Goal: Task Accomplishment & Management: Manage account settings

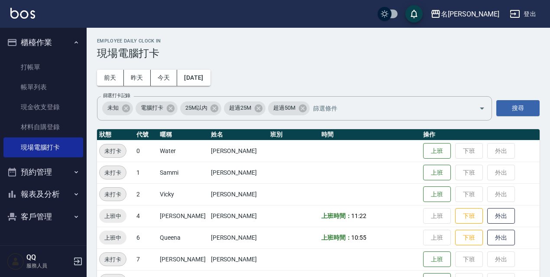
scroll to position [87, 0]
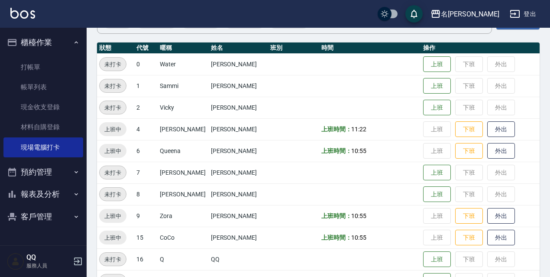
click at [521, 16] on button "登出" at bounding box center [522, 14] width 33 height 16
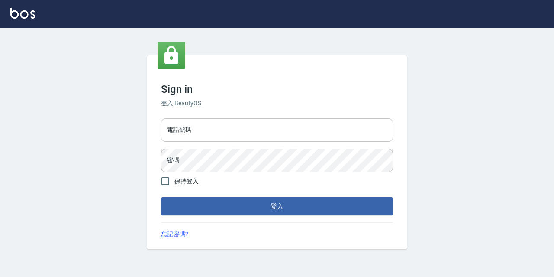
click at [212, 132] on input "電話號碼" at bounding box center [277, 129] width 232 height 23
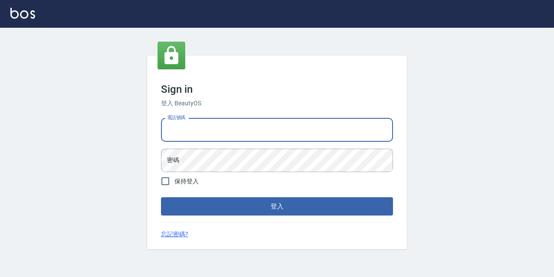
type input "0967388409"
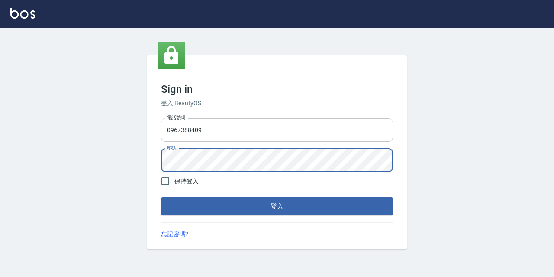
click at [161, 197] on button "登入" at bounding box center [277, 206] width 232 height 18
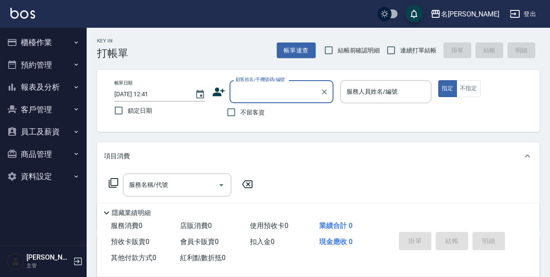
click at [45, 45] on button "櫃檯作業" at bounding box center [43, 42] width 80 height 23
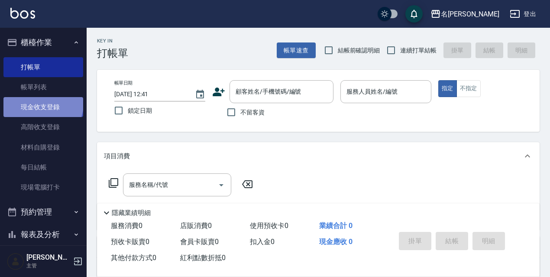
click at [42, 104] on link "現金收支登錄" at bounding box center [43, 107] width 80 height 20
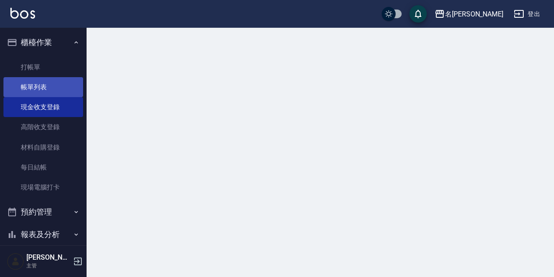
click at [54, 87] on link "帳單列表" at bounding box center [43, 87] width 80 height 20
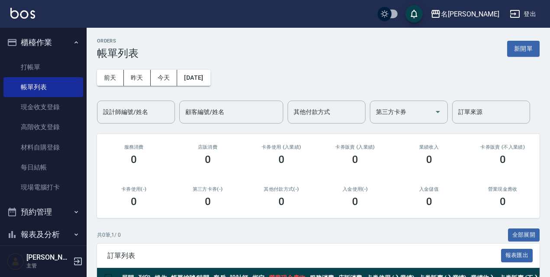
scroll to position [43, 0]
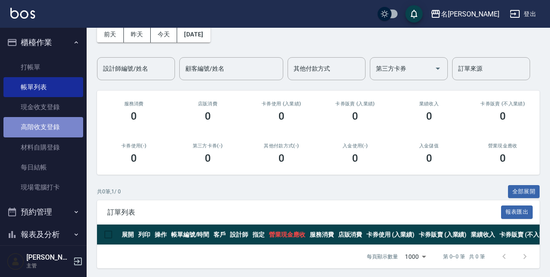
click at [49, 120] on link "高階收支登錄" at bounding box center [43, 127] width 80 height 20
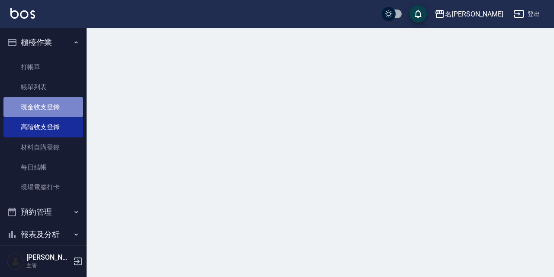
click at [49, 110] on link "現金收支登錄" at bounding box center [43, 107] width 80 height 20
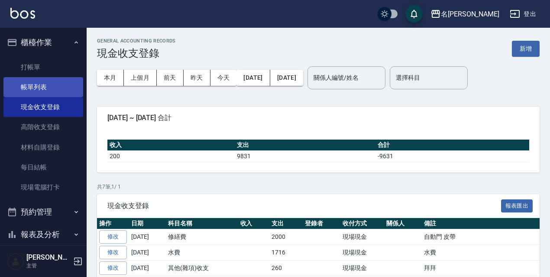
click at [58, 88] on link "帳單列表" at bounding box center [43, 87] width 80 height 20
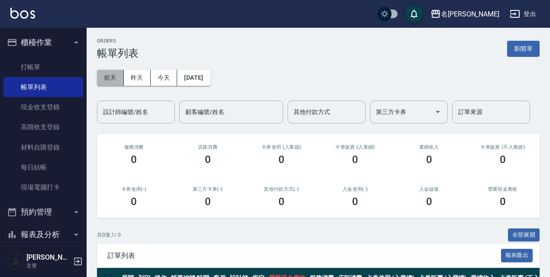
click at [115, 78] on button "前天" at bounding box center [110, 78] width 27 height 16
click at [188, 70] on button "[DATE]" at bounding box center [193, 78] width 33 height 16
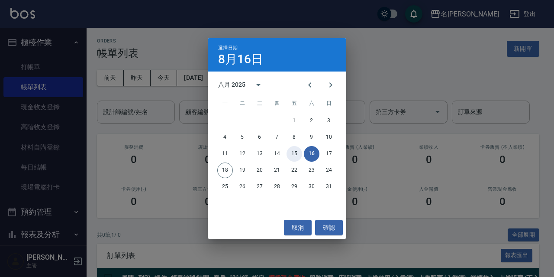
click at [291, 152] on button "15" at bounding box center [295, 154] width 16 height 16
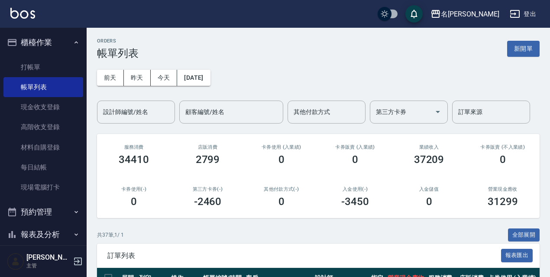
scroll to position [43, 0]
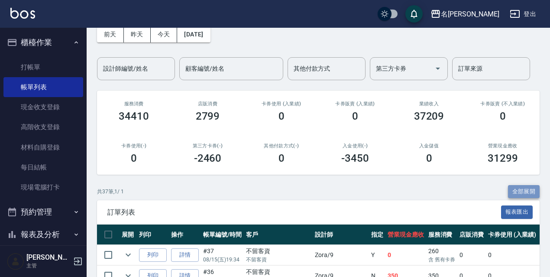
click at [515, 185] on button "全部展開" at bounding box center [524, 191] width 32 height 13
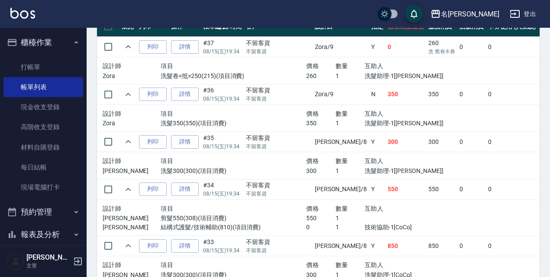
scroll to position [165, 0]
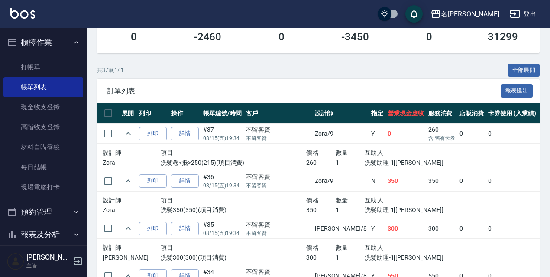
click at [510, 51] on div "營業現金應收 31299" at bounding box center [503, 32] width 74 height 42
click at [514, 68] on button "全部展開" at bounding box center [524, 70] width 32 height 13
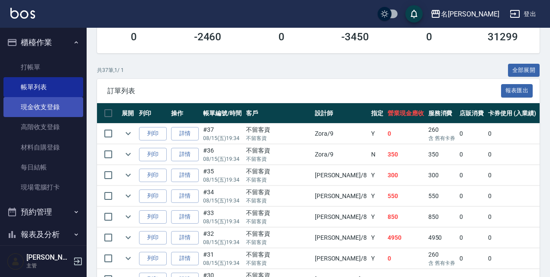
click at [72, 112] on link "現金收支登錄" at bounding box center [43, 107] width 80 height 20
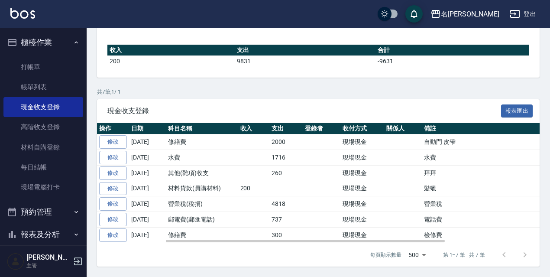
scroll to position [8, 0]
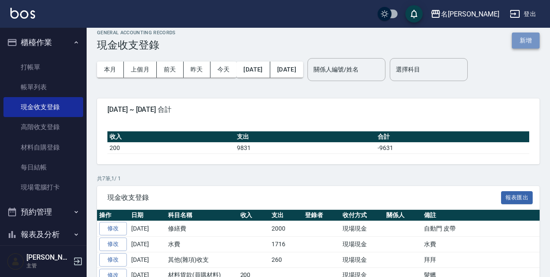
click at [533, 32] on button "新增" at bounding box center [526, 40] width 28 height 16
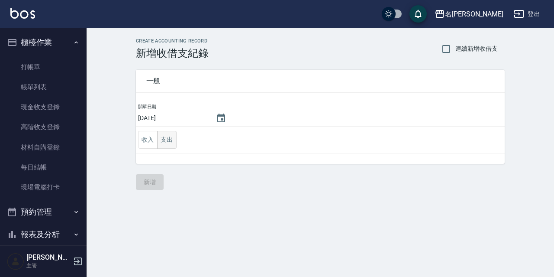
click at [167, 133] on button "支出" at bounding box center [166, 140] width 19 height 18
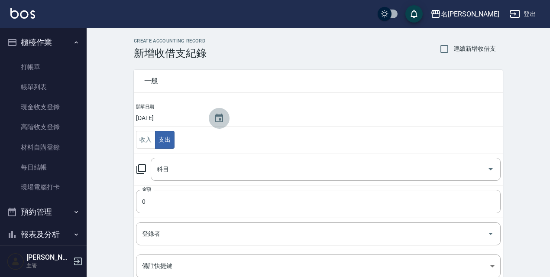
click at [223, 118] on button "Choose date, selected date is 2025-08-18" at bounding box center [219, 118] width 21 height 21
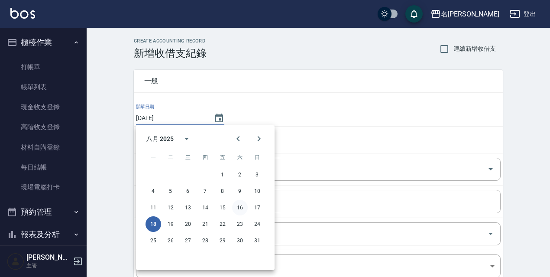
click at [237, 208] on button "16" at bounding box center [240, 208] width 16 height 16
type input "[DATE]"
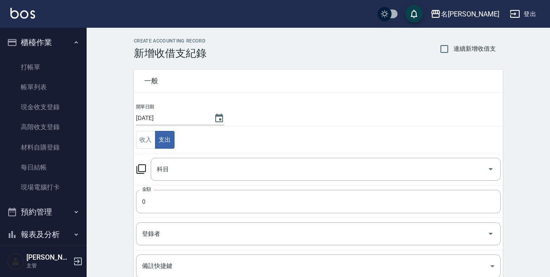
click at [140, 170] on icon at bounding box center [141, 169] width 10 height 10
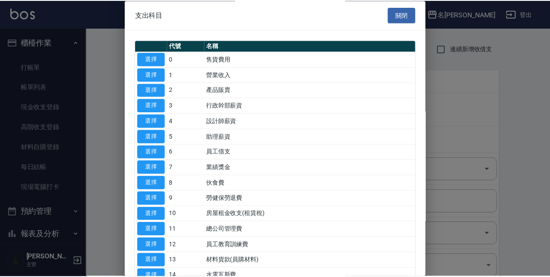
scroll to position [87, 0]
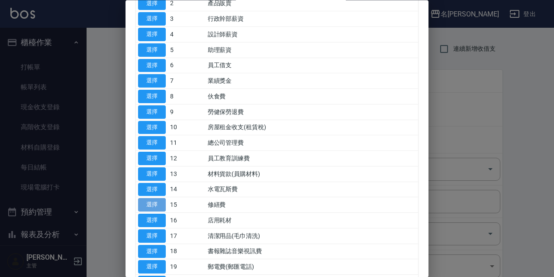
click at [156, 209] on button "選擇" at bounding box center [152, 204] width 28 height 13
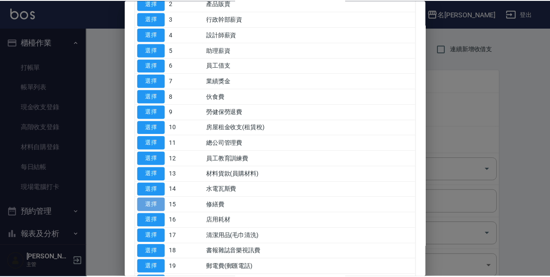
type input "15 修繕費"
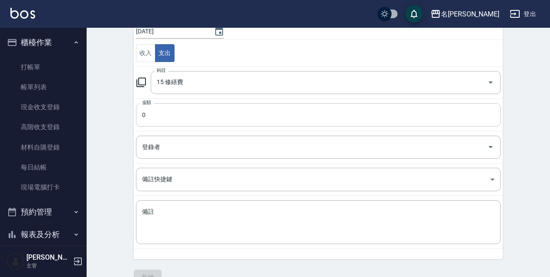
click at [159, 121] on input "0" at bounding box center [318, 114] width 365 height 23
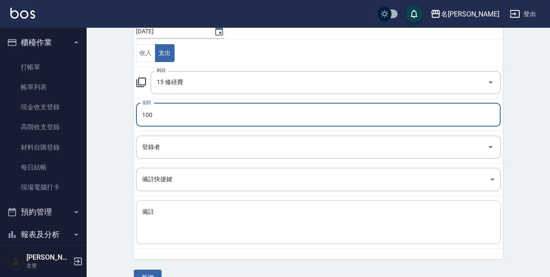
type input "100"
click at [187, 227] on textarea "備註" at bounding box center [318, 221] width 353 height 29
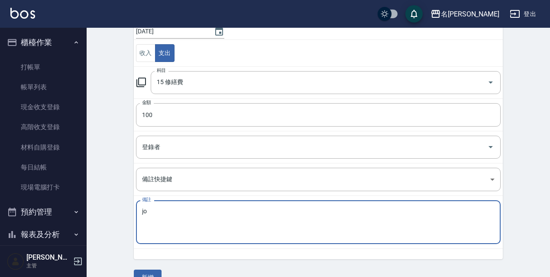
type textarea "j"
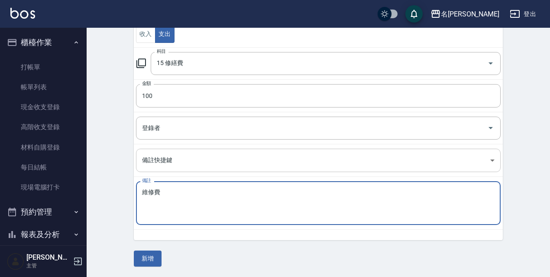
scroll to position [0, 0]
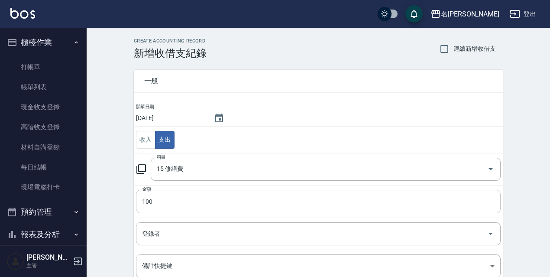
type textarea "維修費"
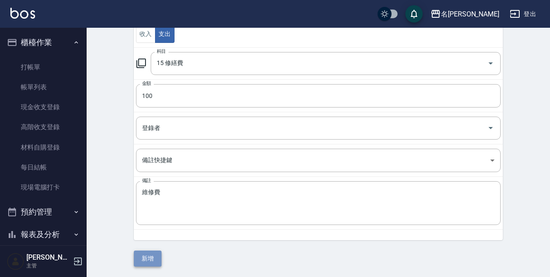
click at [157, 261] on button "新增" at bounding box center [148, 258] width 28 height 16
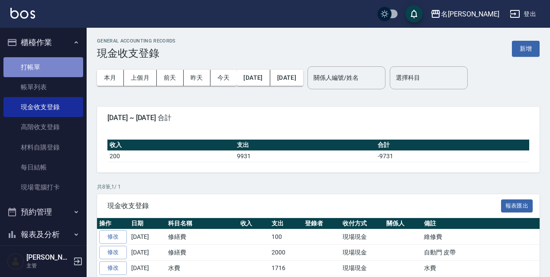
click at [61, 68] on link "打帳單" at bounding box center [43, 67] width 80 height 20
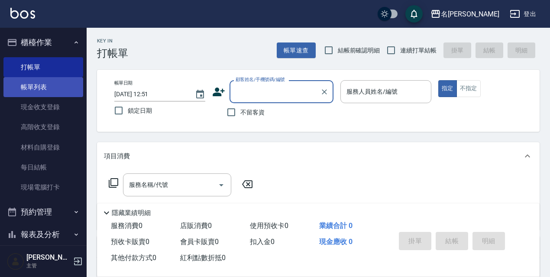
click at [65, 88] on link "帳單列表" at bounding box center [43, 87] width 80 height 20
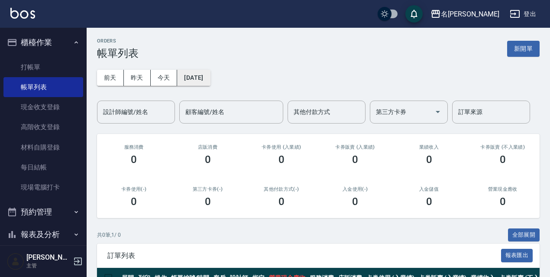
click at [210, 81] on button "[DATE]" at bounding box center [193, 78] width 33 height 16
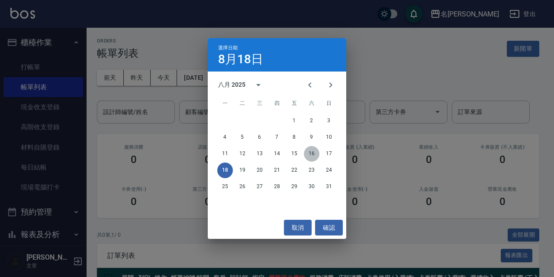
click at [314, 156] on button "16" at bounding box center [312, 154] width 16 height 16
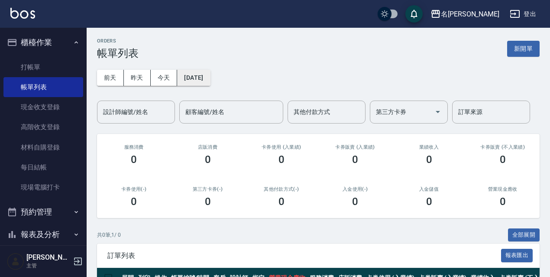
click at [204, 71] on button "[DATE]" at bounding box center [193, 78] width 33 height 16
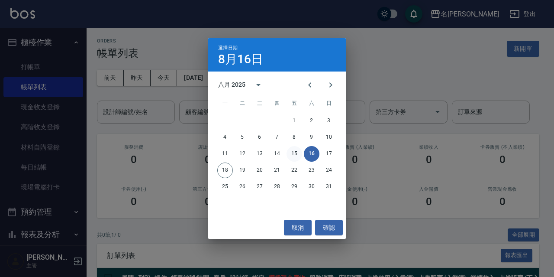
click at [292, 156] on button "15" at bounding box center [295, 154] width 16 height 16
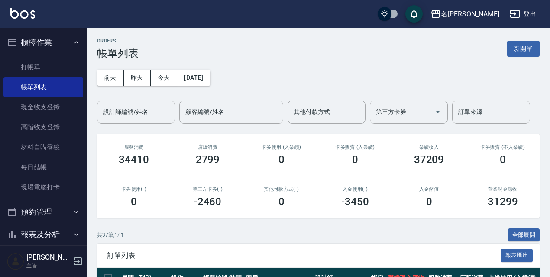
scroll to position [87, 0]
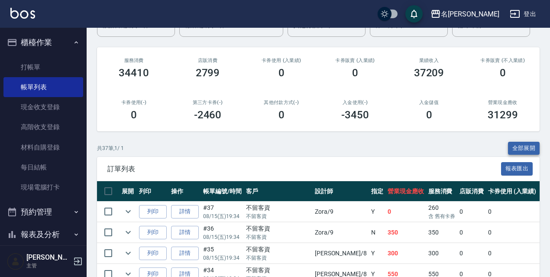
click at [526, 150] on button "全部展開" at bounding box center [524, 148] width 32 height 13
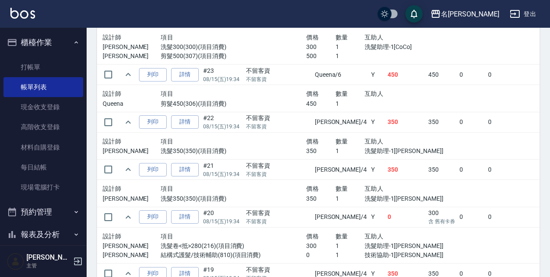
scroll to position [2070, 0]
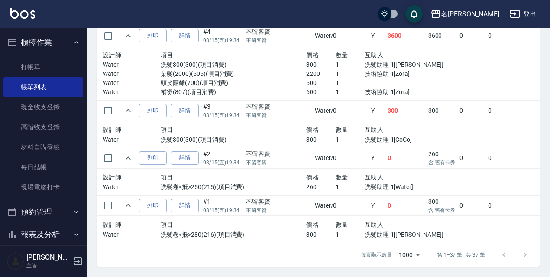
click at [336, 172] on div "數量" at bounding box center [350, 177] width 29 height 11
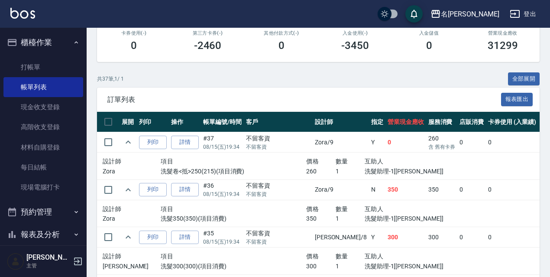
scroll to position [0, 0]
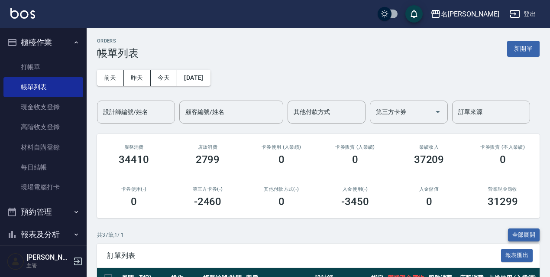
click at [531, 233] on button "全部展開" at bounding box center [524, 234] width 32 height 13
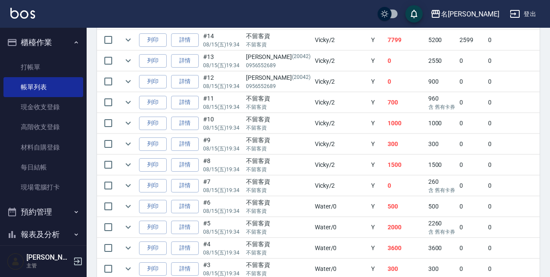
scroll to position [821, 0]
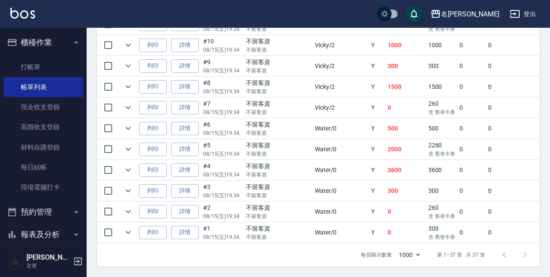
drag, startPoint x: 401, startPoint y: 192, endPoint x: 393, endPoint y: 199, distance: 10.7
click at [426, 193] on td "300" at bounding box center [442, 191] width 32 height 20
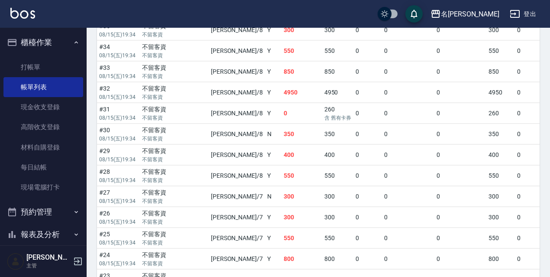
scroll to position [353, 0]
drag, startPoint x: 298, startPoint y: 249, endPoint x: 298, endPoint y: 255, distance: 6.1
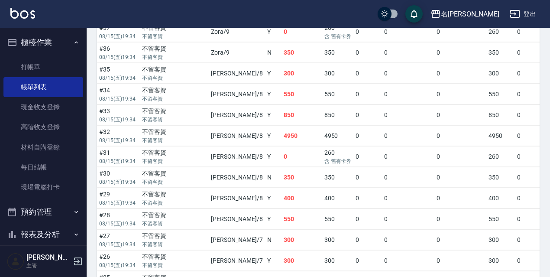
scroll to position [223, 0]
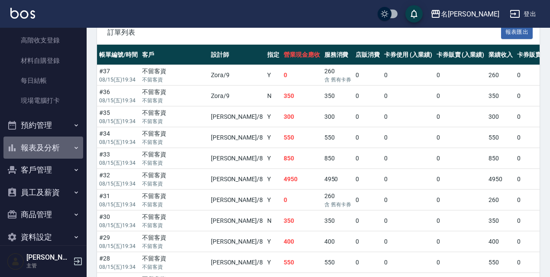
click at [68, 142] on button "報表及分析" at bounding box center [43, 147] width 80 height 23
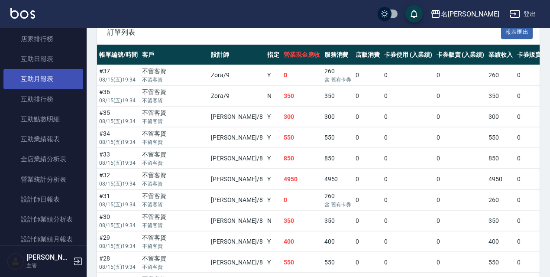
scroll to position [130, 0]
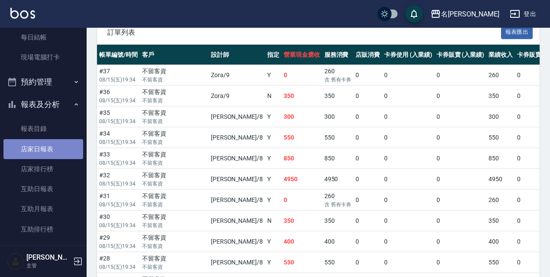
click at [49, 149] on link "店家日報表" at bounding box center [43, 149] width 80 height 20
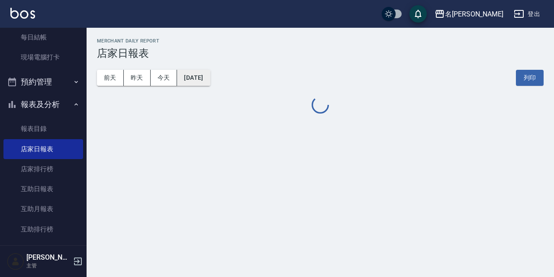
click at [210, 78] on button "[DATE]" at bounding box center [193, 78] width 33 height 16
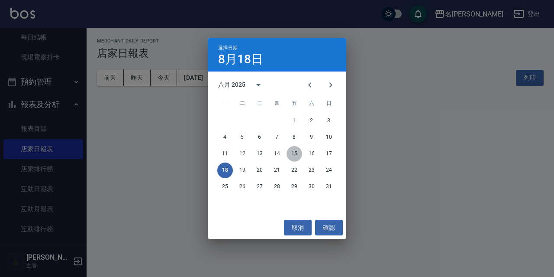
click at [297, 155] on button "15" at bounding box center [295, 154] width 16 height 16
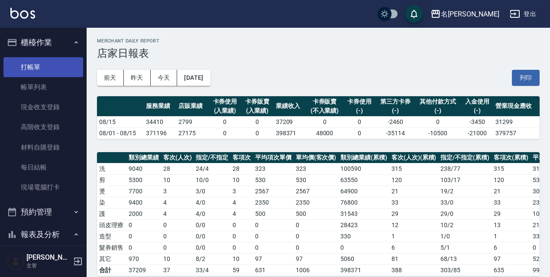
click at [66, 65] on link "打帳單" at bounding box center [43, 67] width 80 height 20
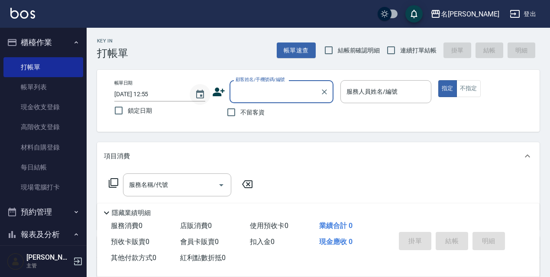
click at [206, 96] on button "Choose date, selected date is 2025-08-18" at bounding box center [200, 94] width 21 height 21
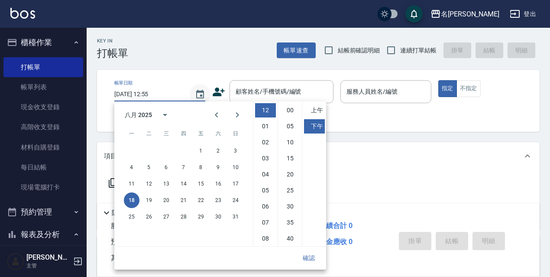
scroll to position [49, 0]
click at [218, 188] on button "16" at bounding box center [218, 184] width 16 height 16
type input "2025/08/16 12:55"
click at [317, 264] on button "確認" at bounding box center [309, 258] width 28 height 16
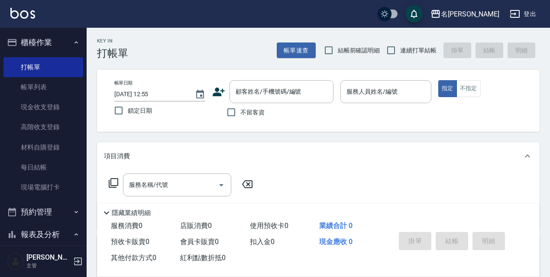
click at [143, 108] on span "鎖定日期" at bounding box center [140, 110] width 24 height 9
click at [128, 108] on input "鎖定日期" at bounding box center [119, 110] width 18 height 18
checkbox input "true"
click at [255, 113] on span "不留客資" at bounding box center [252, 112] width 24 height 9
click at [240, 113] on input "不留客資" at bounding box center [231, 112] width 18 height 18
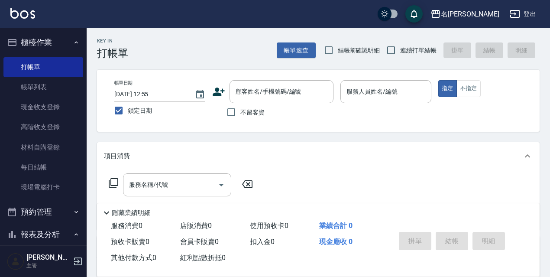
checkbox input "true"
drag, startPoint x: 325, startPoint y: 55, endPoint x: 352, endPoint y: 56, distance: 26.5
click at [327, 54] on input "結帳前確認明細" at bounding box center [329, 50] width 18 height 18
checkbox input "true"
drag, startPoint x: 393, startPoint y: 49, endPoint x: 388, endPoint y: 58, distance: 10.3
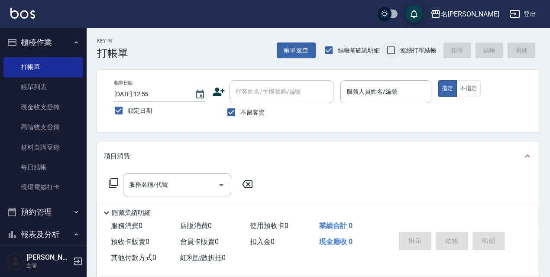
click at [393, 51] on input "連續打單結帳" at bounding box center [391, 50] width 18 height 18
checkbox input "true"
click at [360, 93] on input "服務人員姓名/編號" at bounding box center [385, 91] width 83 height 15
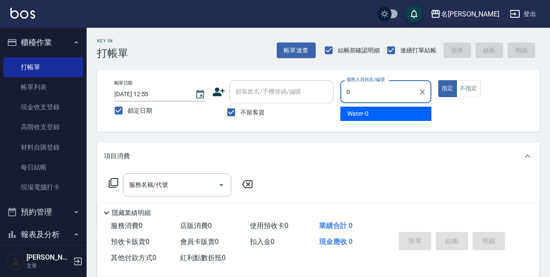
type input "Water-0"
type button "true"
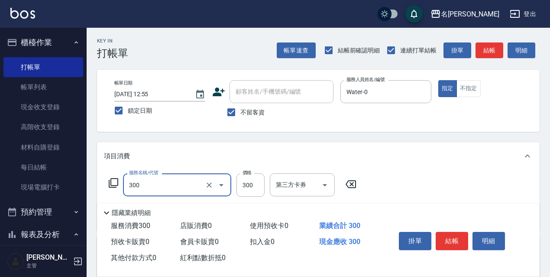
type input "洗髮300(300)"
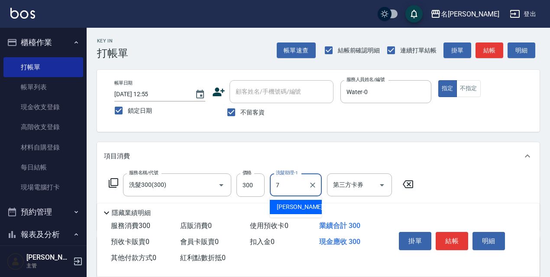
type input "Fanny-7"
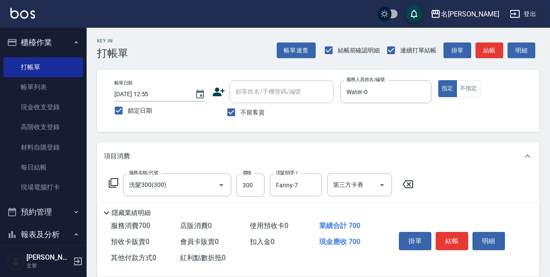
type input "剪髮400(305)"
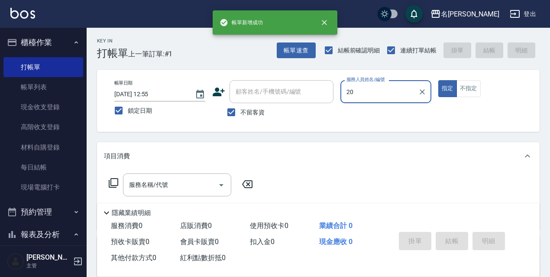
type input "20"
click at [438, 80] on button "指定" at bounding box center [447, 88] width 19 height 17
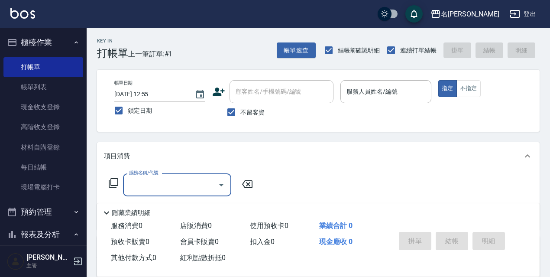
type input "3"
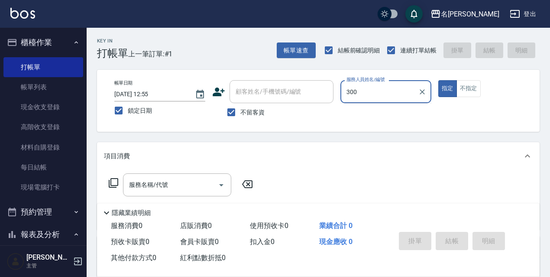
type input "300"
click at [438, 80] on button "指定" at bounding box center [447, 88] width 19 height 17
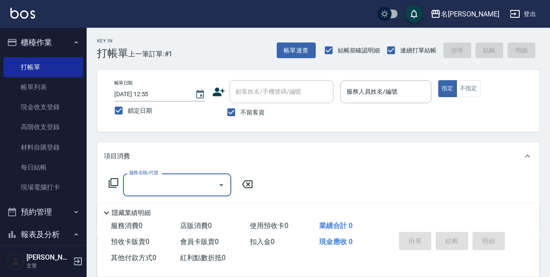
type input "."
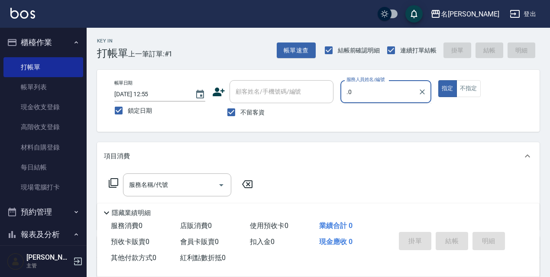
type input ".0"
click at [438, 80] on button "指定" at bounding box center [447, 88] width 19 height 17
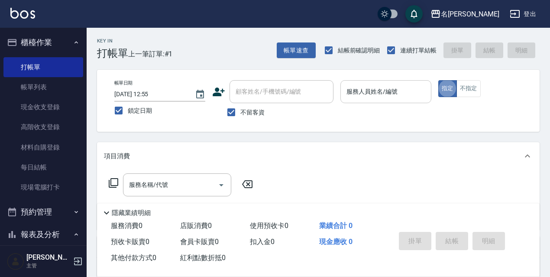
click at [359, 95] on input "服務人員姓名/編號" at bounding box center [385, 91] width 83 height 15
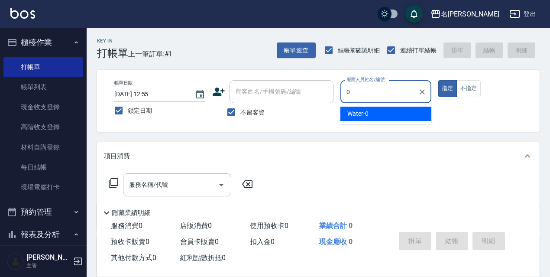
type input "Water-0"
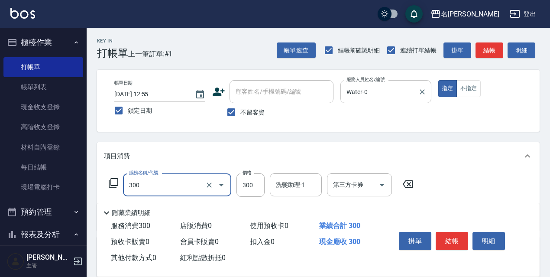
type input "洗髮300(300)"
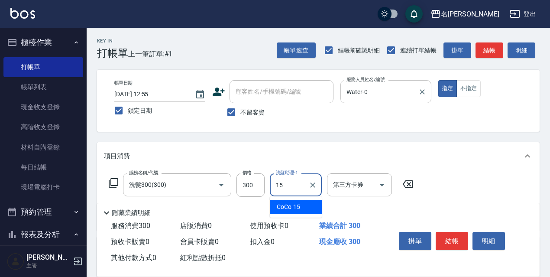
type input "CoCo-15"
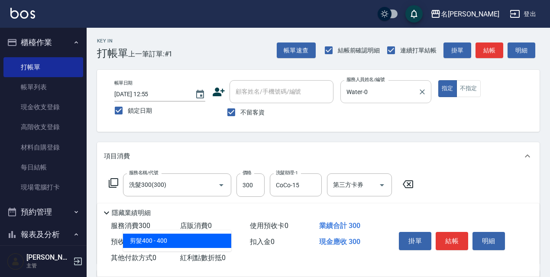
type input "剪髮400(305)"
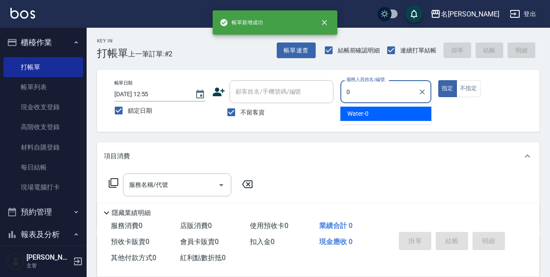
type input "Water-0"
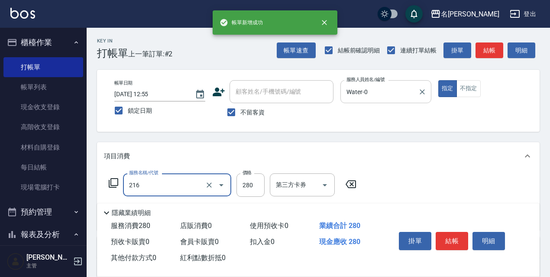
type input "洗髮卷<抵>280(216)"
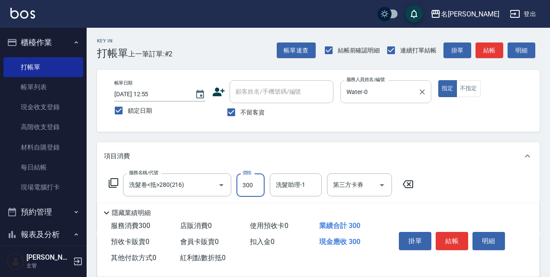
type input "300"
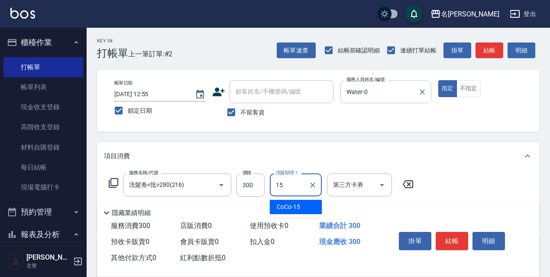
type input "CoCo-15"
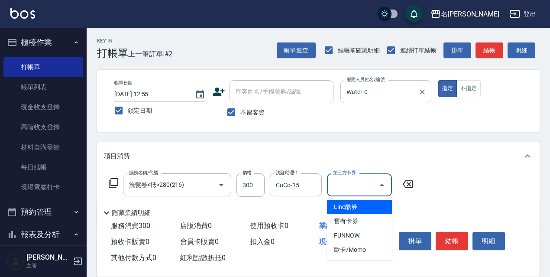
type input "舊有卡券"
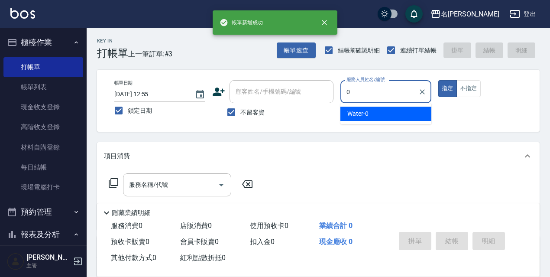
type input "Water-0"
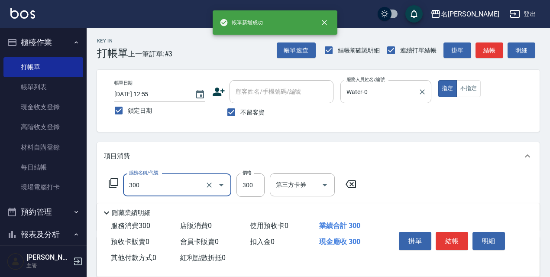
type input "洗髮300(300)"
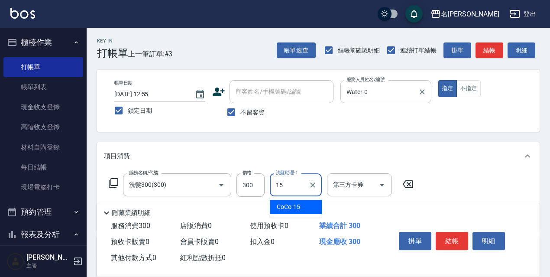
type input "CoCo-15"
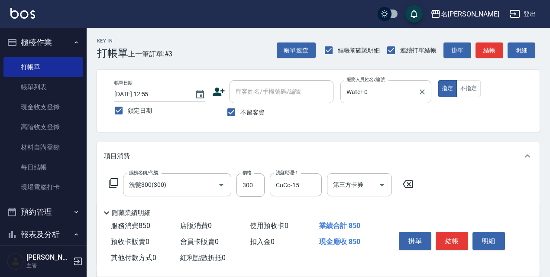
type input "剪髮550(308)"
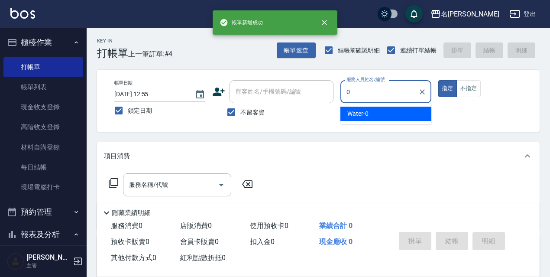
type input "Water-0"
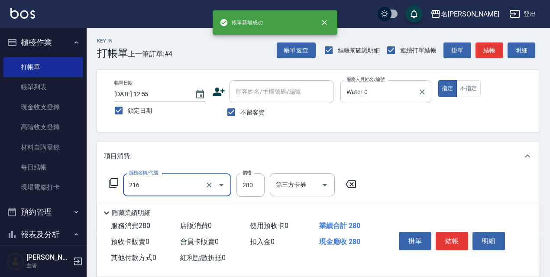
type input "洗髮卷<抵>280(216)"
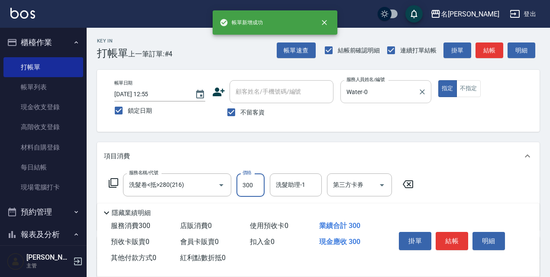
type input "300"
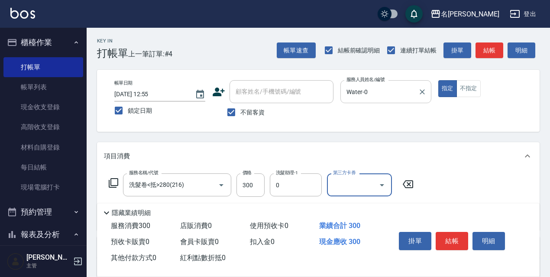
type input "Water-0"
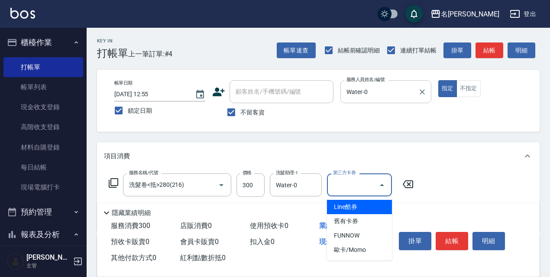
type input "舊有卡券"
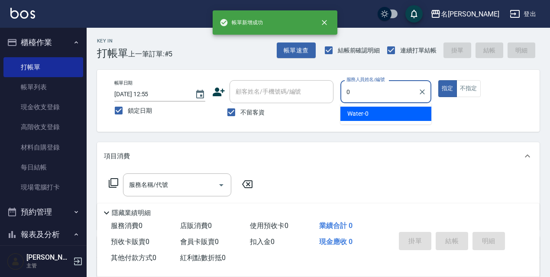
type input "Water-0"
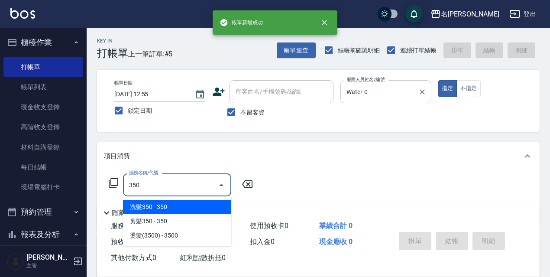
type input "洗髮350(350)"
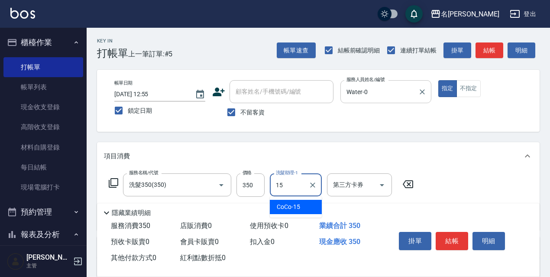
type input "CoCo-15"
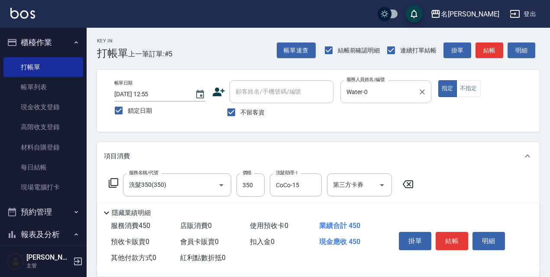
type input "電棒/夾直(803)"
type input "150"
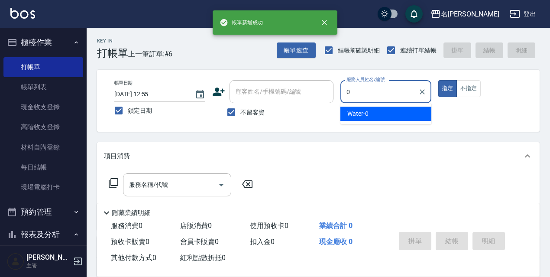
type input "Water-0"
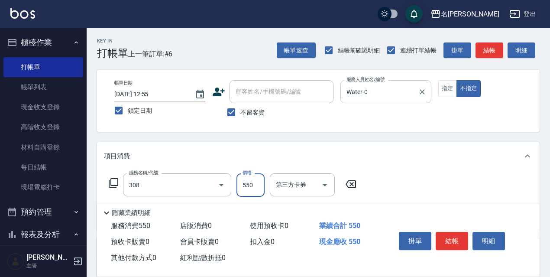
type input "剪髮550(308)"
type input "結構式護髮/技術輔助(810)"
type input "Water-0"
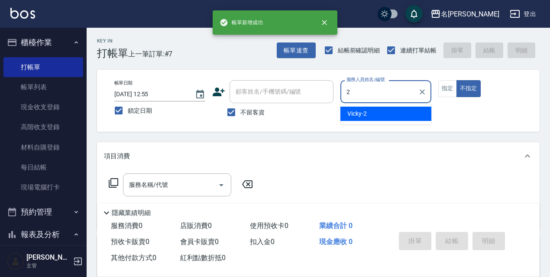
type input "Vicky-2"
type button "false"
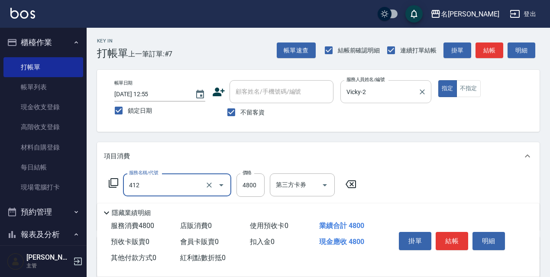
type input "阿速卡醫學燙髮(412)"
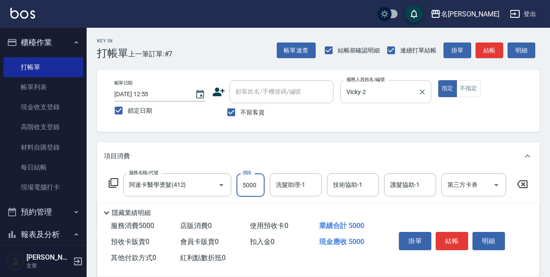
type input "5000"
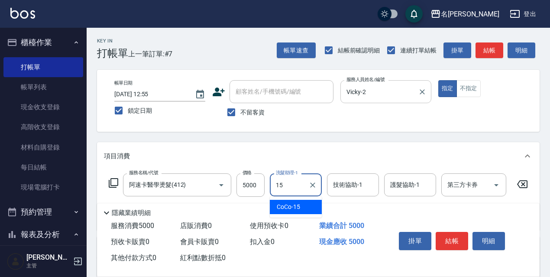
type input "CoCo-15"
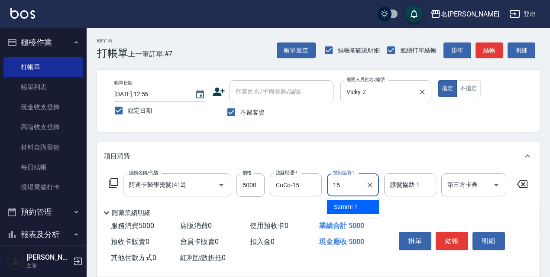
type input "CoCo-15"
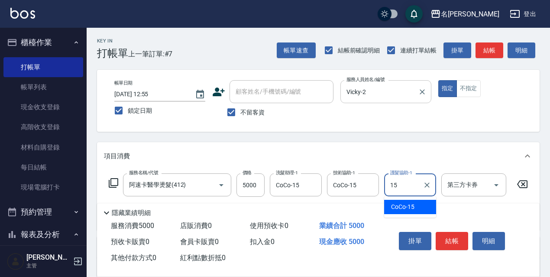
type input "CoCo-15"
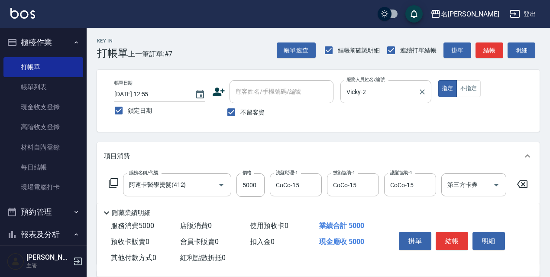
type input "結構式護髮/技術輔助(810)"
type input "CoCo-15"
type input "結構式護髮/技術輔助(810)"
type input "CoCo-15"
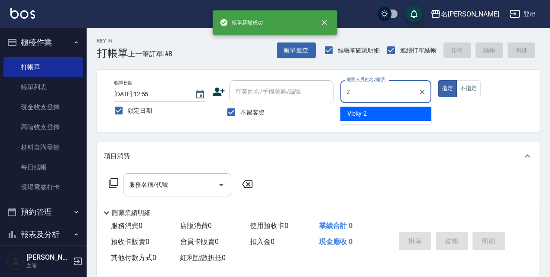
type input "Vicky-2"
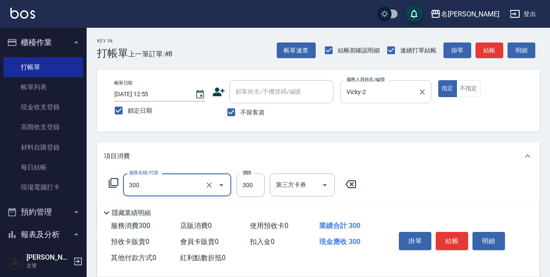
type input "洗髮300(300)"
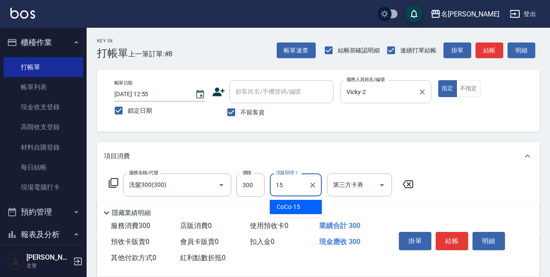
type input "CoCo-15"
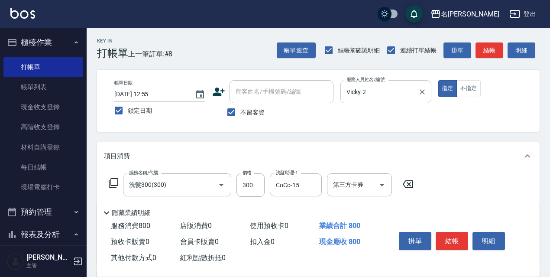
type input "剪髮500(307)"
type input "結構式護髮/技術輔助(810)"
type input "Fanny-7"
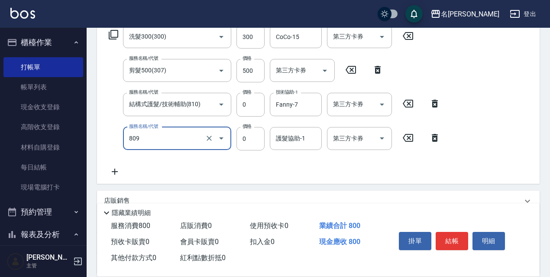
type input "保濕護髮(809)"
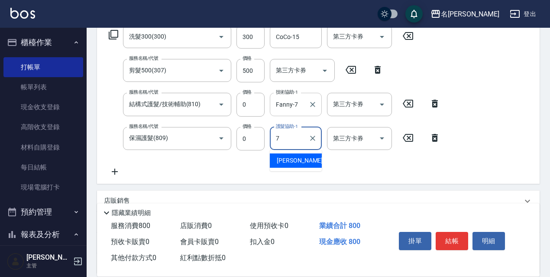
type input "Fanny-7"
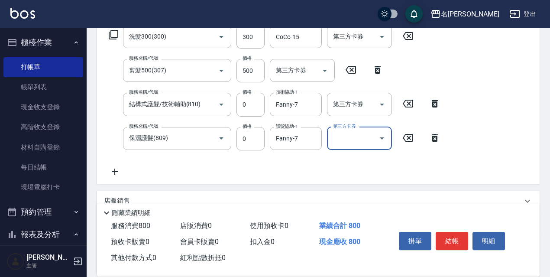
scroll to position [228, 0]
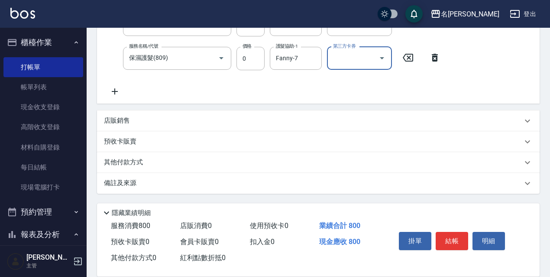
click at [181, 118] on div "店販銷售" at bounding box center [313, 120] width 418 height 9
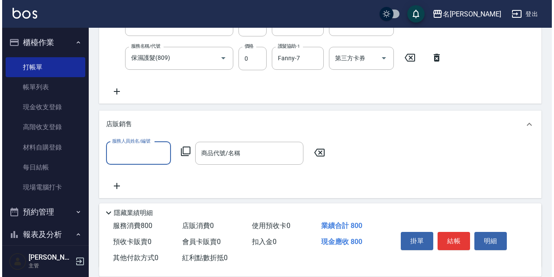
scroll to position [0, 0]
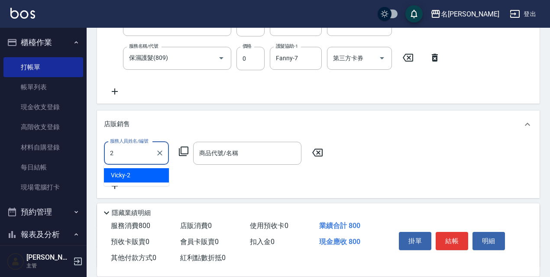
type input "Vicky-2"
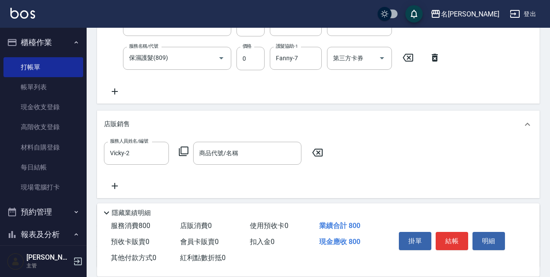
click at [186, 157] on div "服務人員姓名/編號 Vicky-2 服務人員姓名/編號 商品代號/名稱 商品代號/名稱" at bounding box center [216, 153] width 224 height 23
click at [183, 146] on icon at bounding box center [183, 151] width 10 height 10
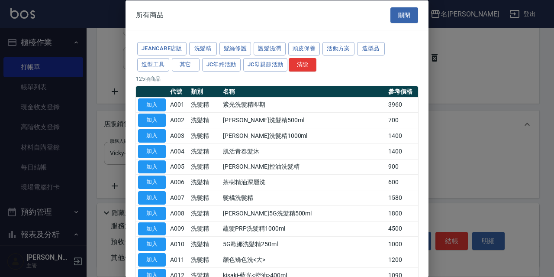
click at [183, 146] on td "A004" at bounding box center [178, 151] width 21 height 16
drag, startPoint x: 303, startPoint y: 47, endPoint x: 286, endPoint y: 77, distance: 34.7
click at [304, 47] on button "頭皮保養" at bounding box center [304, 48] width 32 height 13
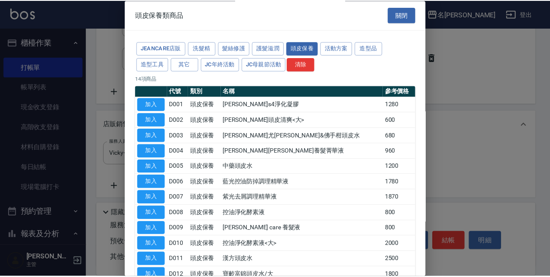
scroll to position [84, 0]
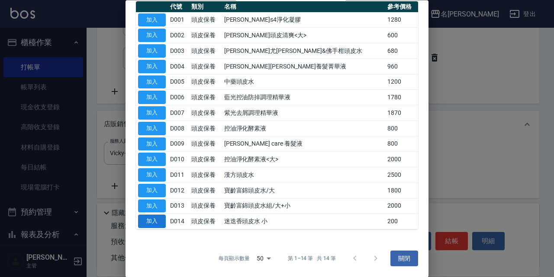
click at [160, 221] on button "加入" at bounding box center [152, 221] width 28 height 13
type input "迷迭香頭皮水 小"
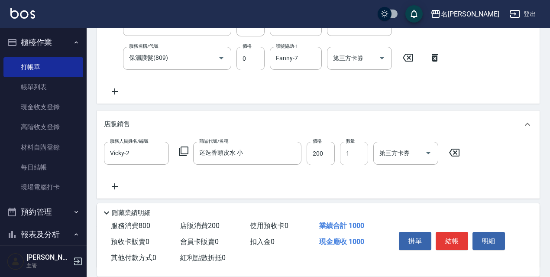
click at [367, 158] on input "1" at bounding box center [354, 153] width 28 height 23
type input "3"
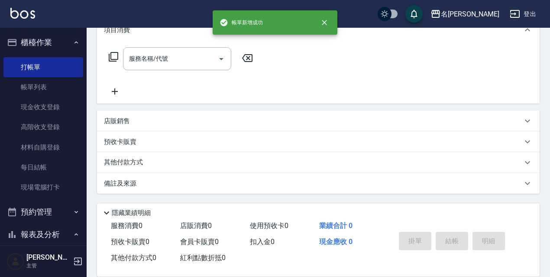
scroll to position [0, 0]
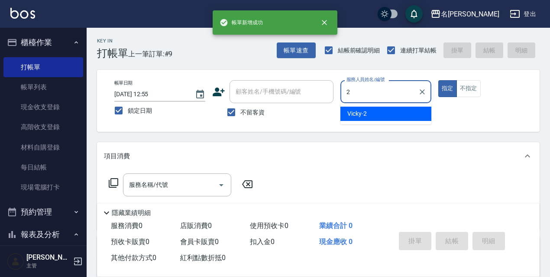
type input "Vicky-2"
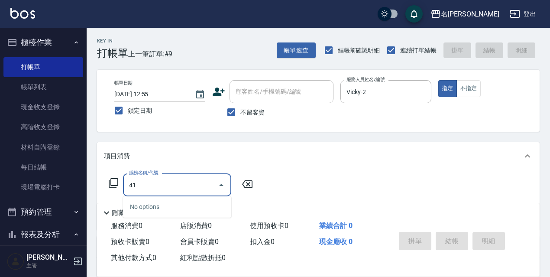
type input "4"
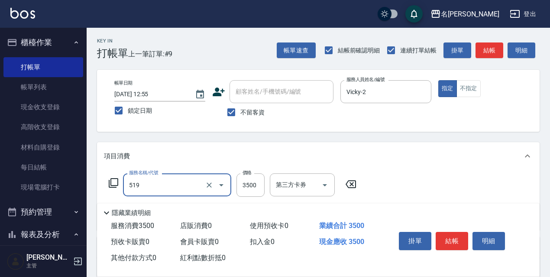
type input "阿速卡醫學染髮(519)"
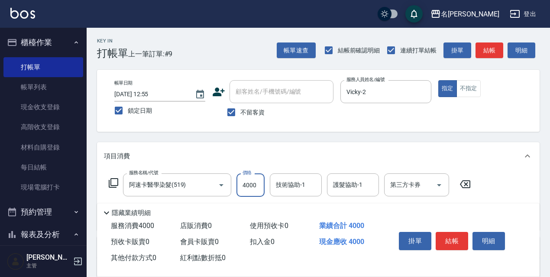
type input "4000"
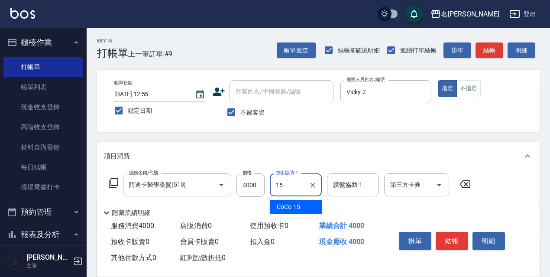
type input "CoCo-15"
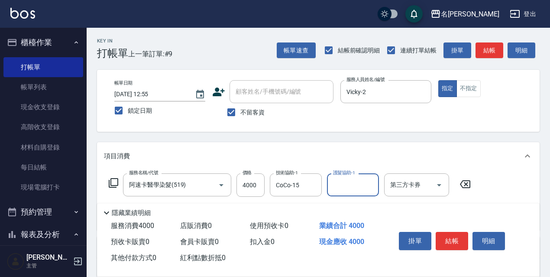
type input "5"
type input "CoCo-15"
type input "剪髮650(309)"
type input "700"
type input "結構式護髮/技術輔助(810)"
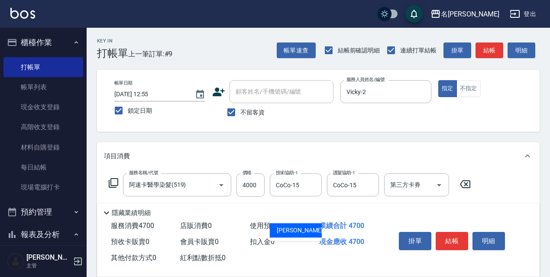
type input "Fanny-7"
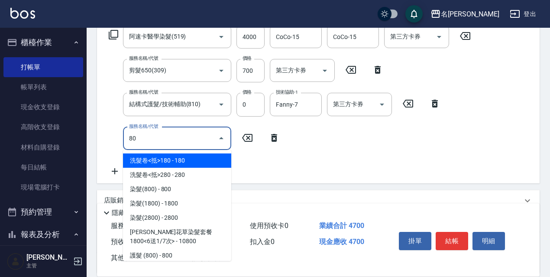
type input "8"
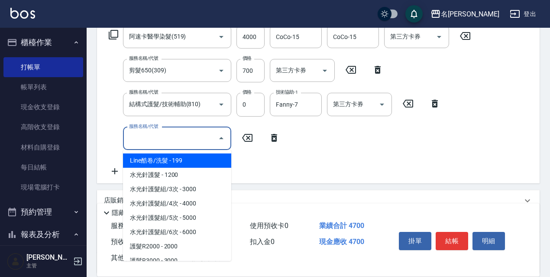
scroll to position [228, 0]
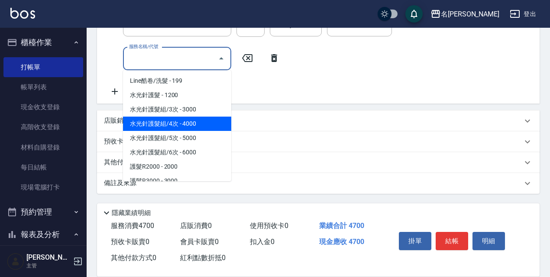
click at [263, 124] on div "店販銷售" at bounding box center [313, 120] width 418 height 9
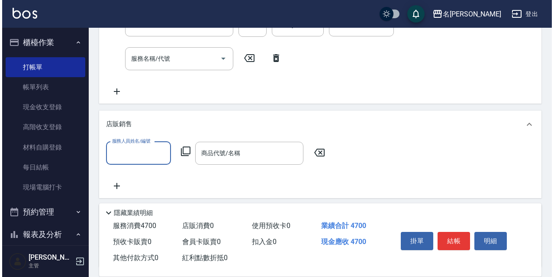
scroll to position [0, 0]
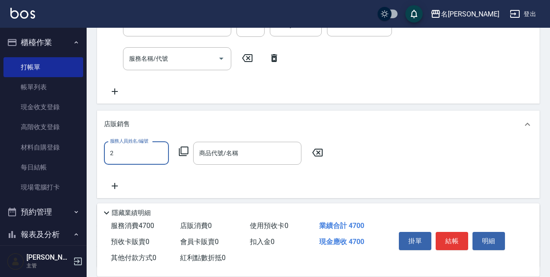
type input "Vicky-2"
click at [176, 153] on div "服務人員姓名/編號 Vicky-2 服務人員姓名/編號 商品代號/名稱 商品代號/名稱" at bounding box center [216, 153] width 224 height 23
click at [178, 153] on icon at bounding box center [183, 151] width 10 height 10
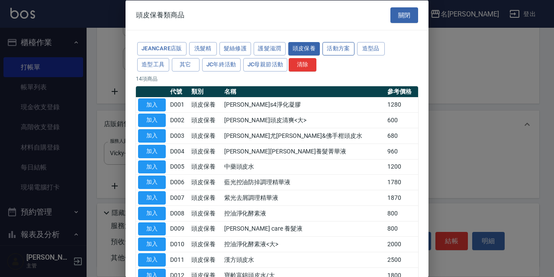
click at [346, 54] on button "活動方案" at bounding box center [339, 48] width 32 height 13
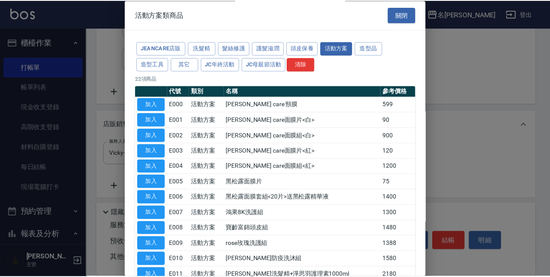
scroll to position [208, 0]
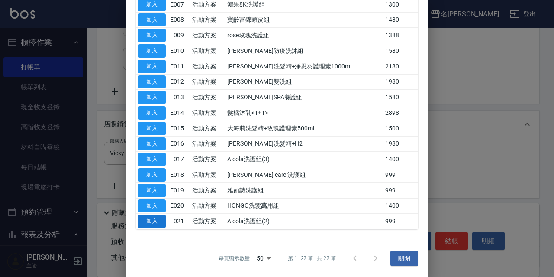
click at [150, 225] on button "加入" at bounding box center [152, 221] width 28 height 13
type input "Aicola洗護組(2)"
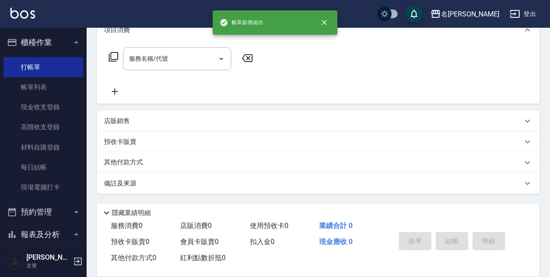
scroll to position [0, 0]
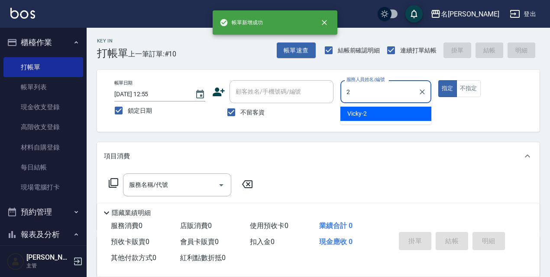
type input "Vicky-2"
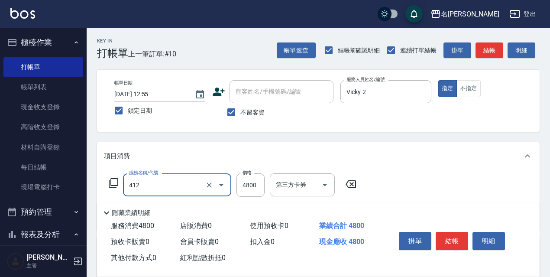
type input "阿速卡醫學燙髮(412)"
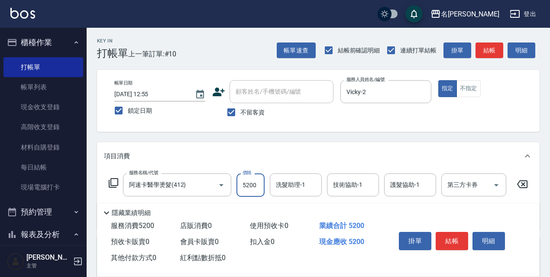
type input "5200"
type input "Queena-6"
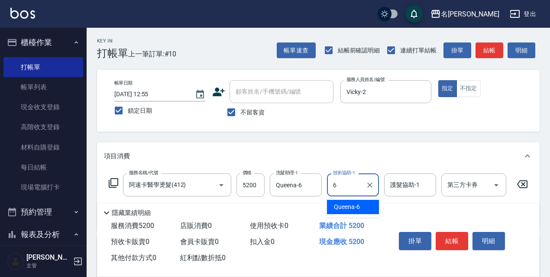
type input "Queena-6"
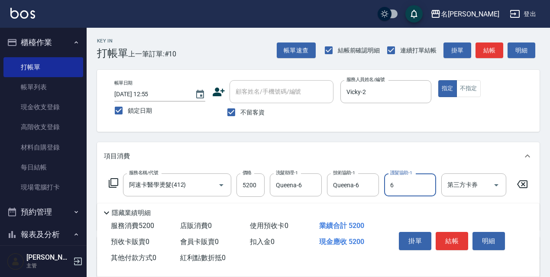
type input "Queena-6"
type input "頭皮隔離(700)"
type input "500"
type input "染髮(1800)(504)"
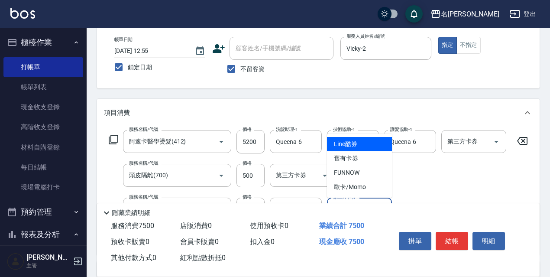
scroll to position [130, 0]
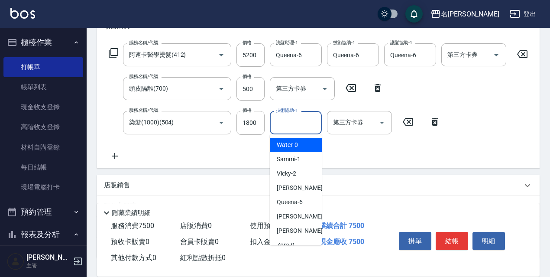
click at [296, 129] on input "技術協助-1" at bounding box center [296, 122] width 44 height 15
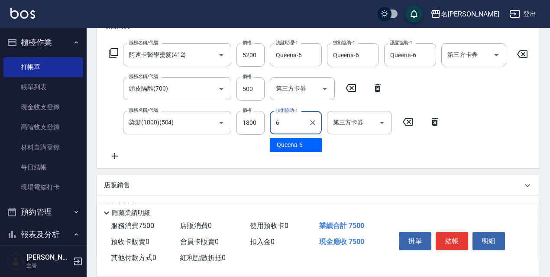
type input "Queena-6"
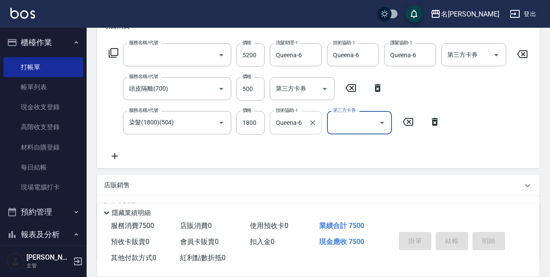
scroll to position [0, 0]
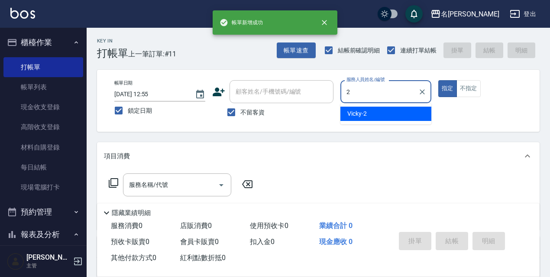
type input "Vicky-2"
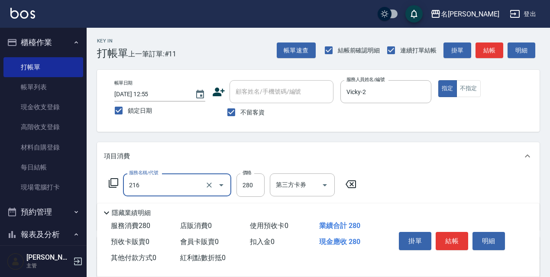
type input "洗髮卷<抵>280(216)"
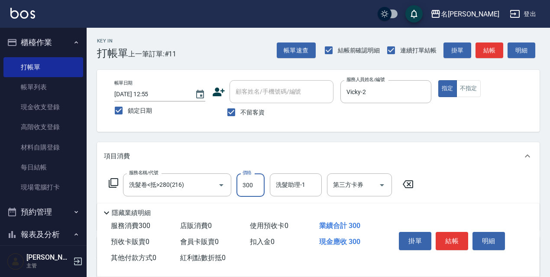
type input "300"
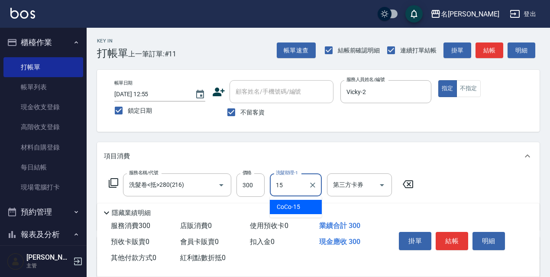
type input "CoCo-15"
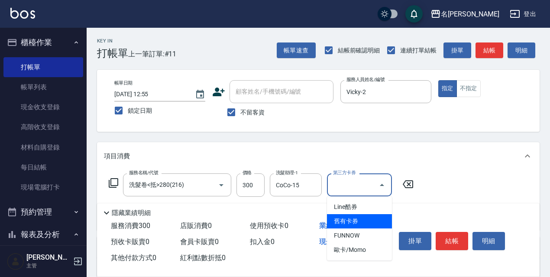
type input "舊有卡券"
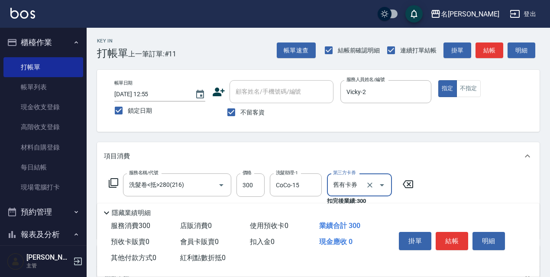
scroll to position [135, 0]
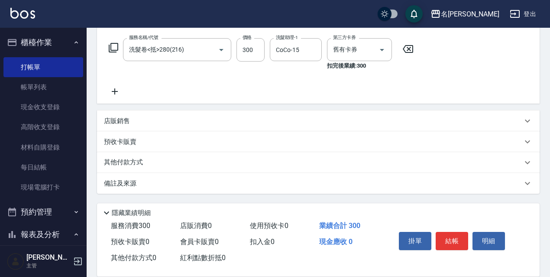
click at [208, 142] on div "預收卡販賣" at bounding box center [313, 141] width 418 height 9
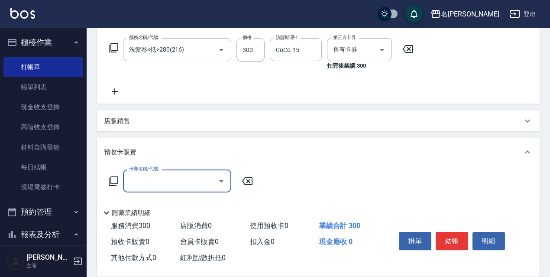
scroll to position [0, 0]
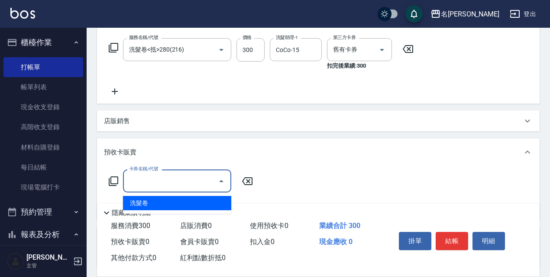
type input "洗髮卷(991)"
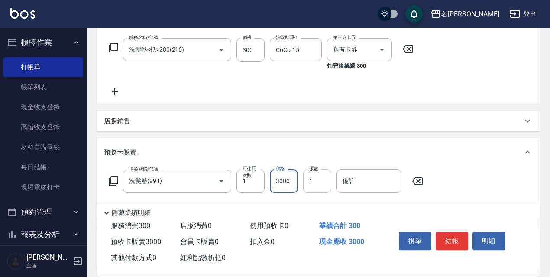
type input "3000"
drag, startPoint x: 320, startPoint y: 180, endPoint x: 295, endPoint y: 186, distance: 24.9
click at [299, 186] on div "卡券名稱/代號 洗髮卷(991) 卡券名稱/代號 可使用次數 1 可使用次數 價格 3000 價格 張數 1 張數 備註 備註" at bounding box center [266, 180] width 324 height 23
type input "2"
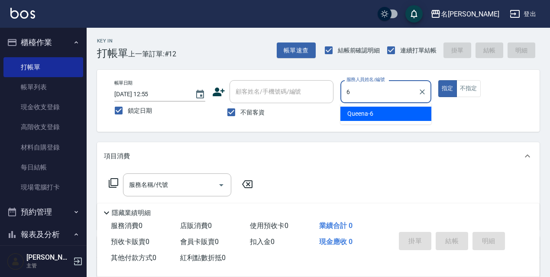
type input "Queena-6"
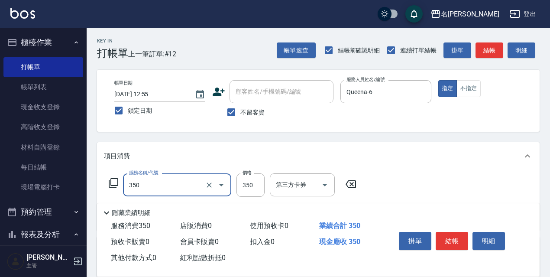
type input "洗髮350(350)"
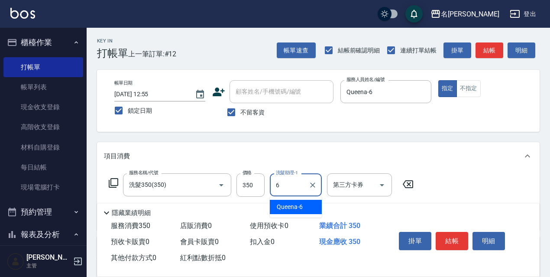
type input "Queena-6"
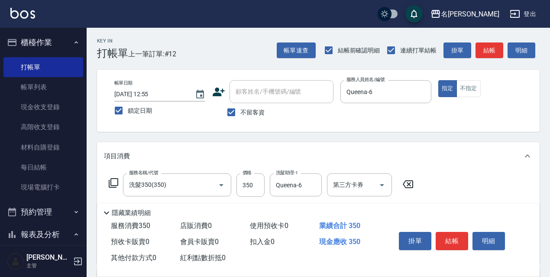
scroll to position [130, 0]
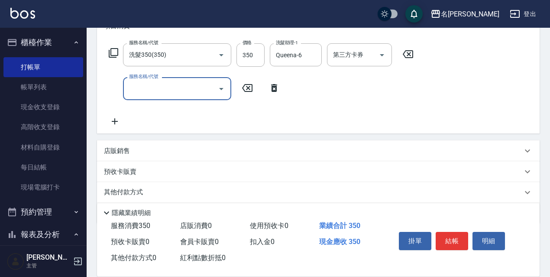
click at [151, 150] on div "店販銷售" at bounding box center [313, 150] width 418 height 9
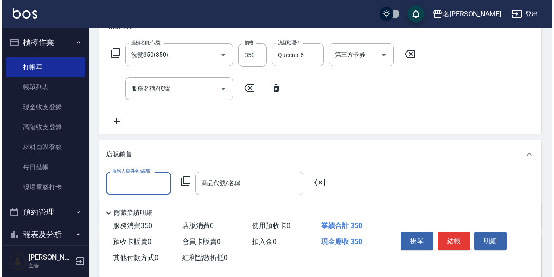
scroll to position [0, 0]
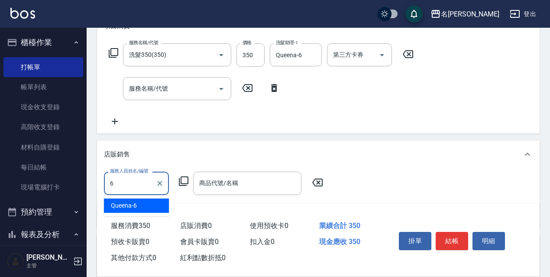
type input "Queena-6"
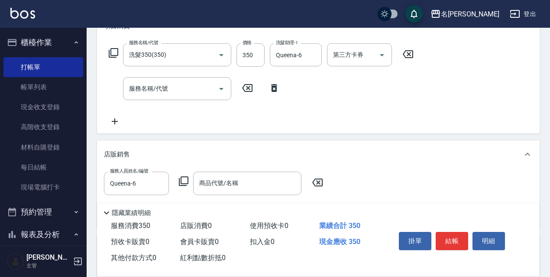
click at [186, 182] on icon at bounding box center [183, 181] width 10 height 10
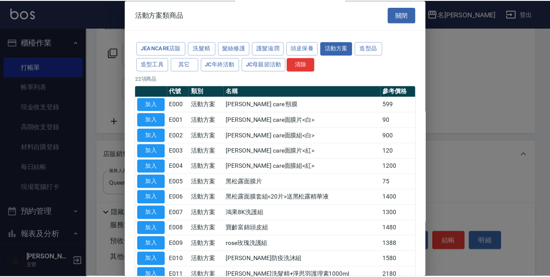
scroll to position [208, 0]
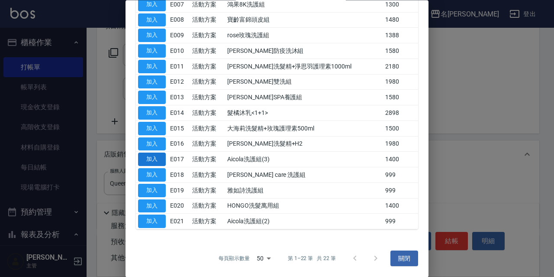
click at [154, 155] on button "加入" at bounding box center [152, 159] width 28 height 13
type input "Aicola洗護組(3)"
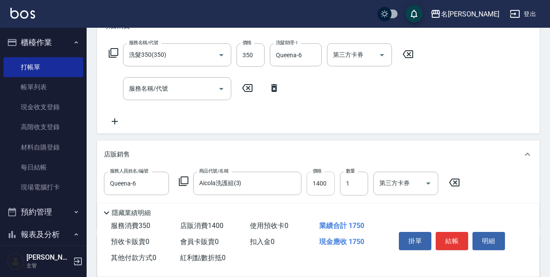
scroll to position [173, 0]
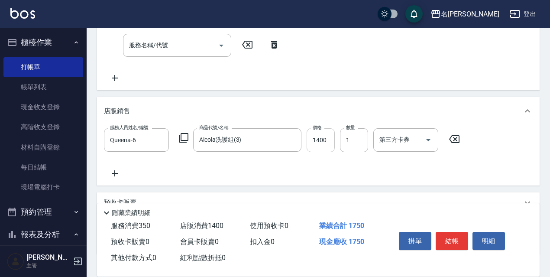
click at [327, 147] on input "1400" at bounding box center [321, 139] width 28 height 23
type input "1500"
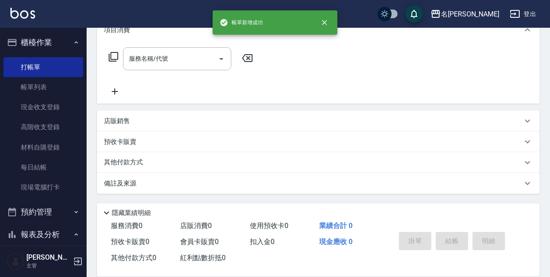
scroll to position [0, 0]
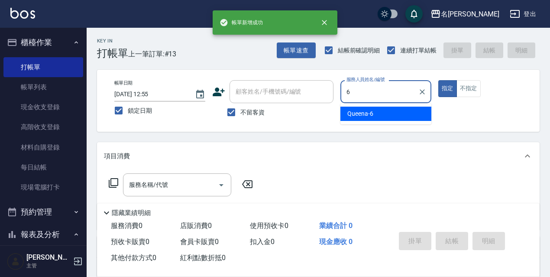
type input "Queena-6"
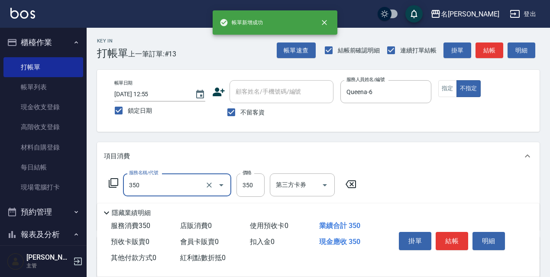
type input "洗髮350(350)"
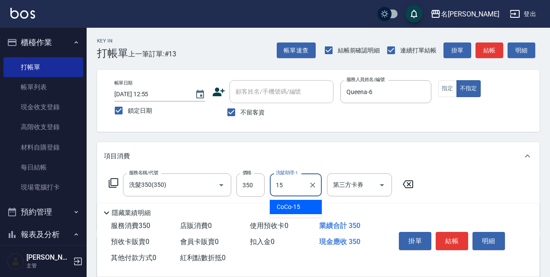
type input "CoCo-15"
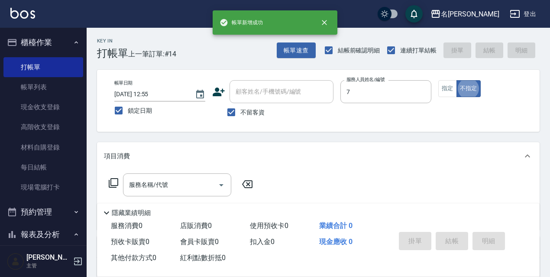
type input "Fanny-7"
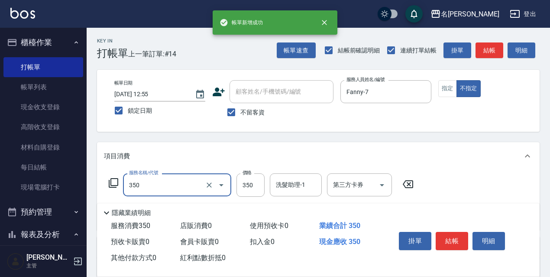
type input "洗髮350(350)"
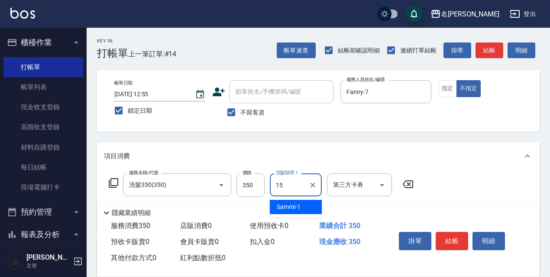
type input "CoCo-15"
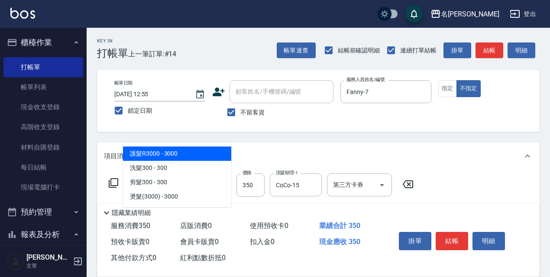
type input "3"
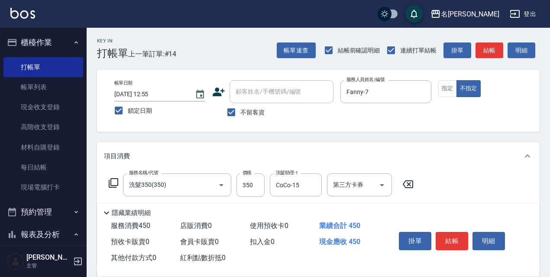
type input "剪髮<瀏海>(302)"
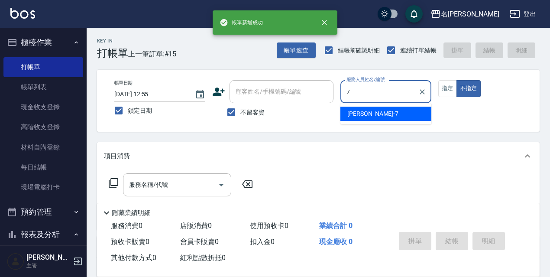
type input "Fanny-7"
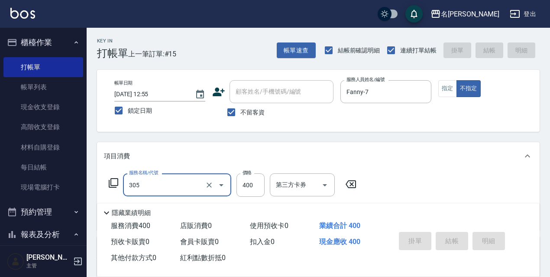
type input "305"
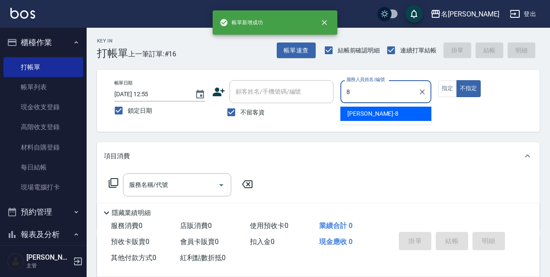
type input "Cindy-8"
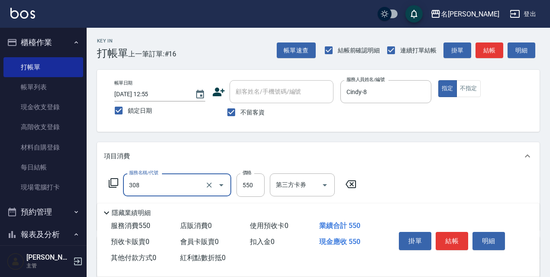
type input "剪髮550(308)"
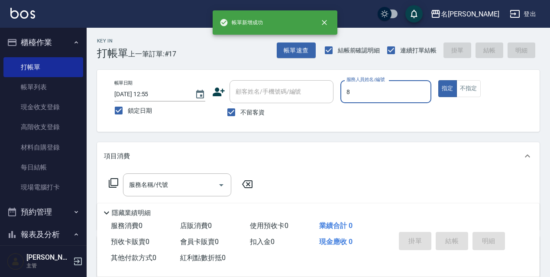
type input "Cindy-8"
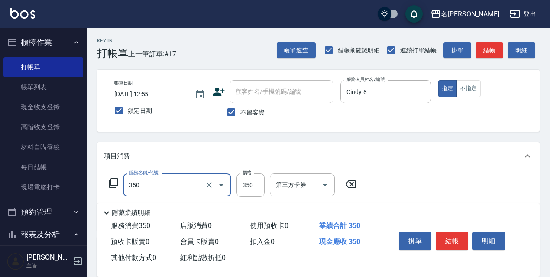
type input "洗髮350(350)"
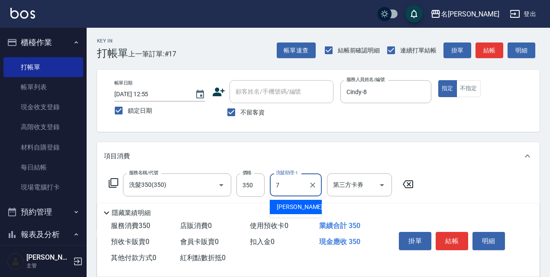
type input "Fanny-7"
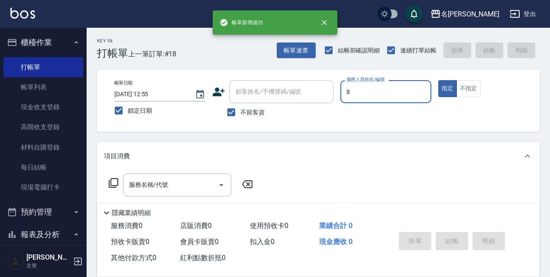
type input "Cindy-8"
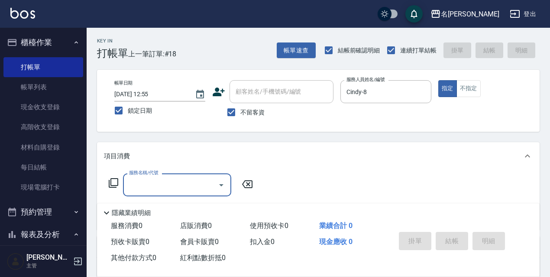
type input "5"
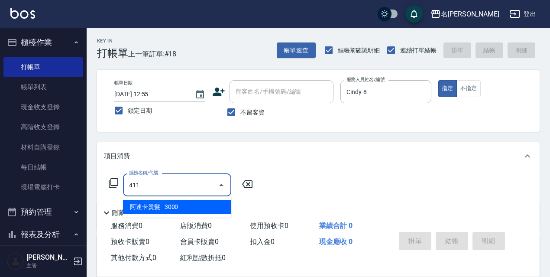
type input "阿速卡燙髮(411)"
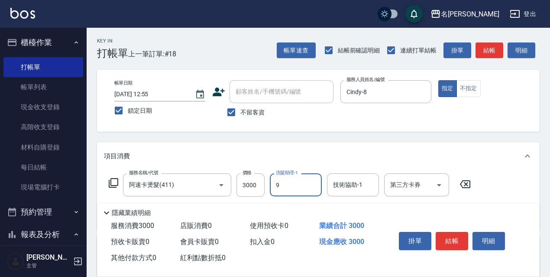
type input "Zora-9"
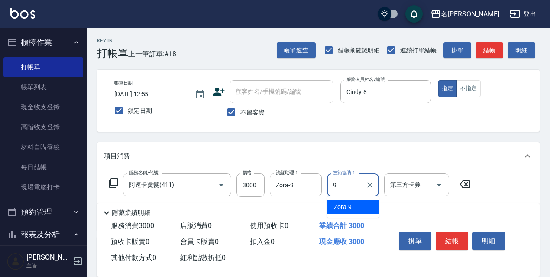
type input "Zora-9"
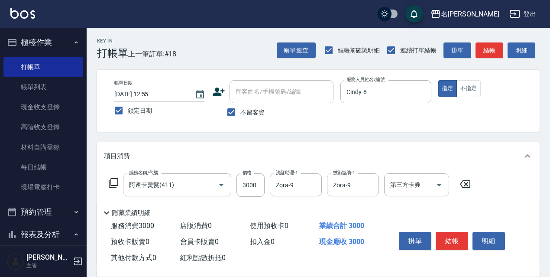
type input "保濕護髮(809)"
type input "Zora-9"
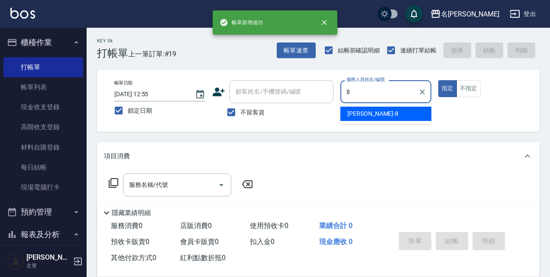
type input "Cindy-8"
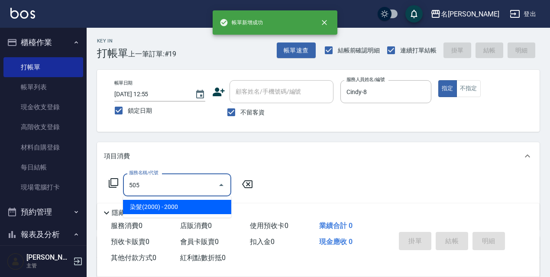
type input "染髮(2000)(505)"
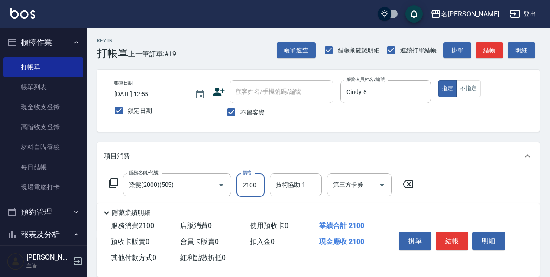
type input "2100"
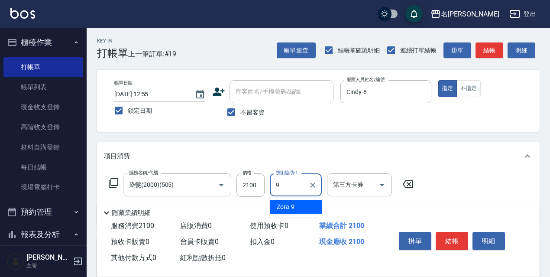
type input "Zora-9"
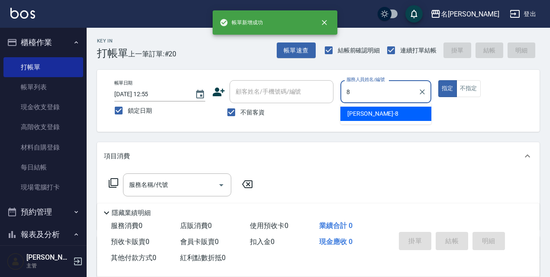
type input "Cindy-8"
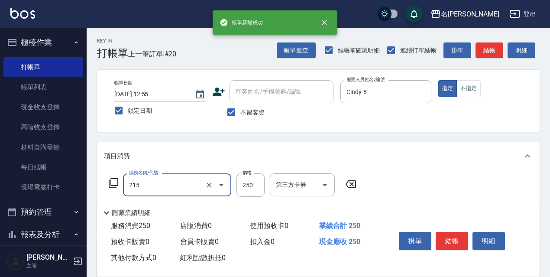
type input "洗髮卷<抵>250(215)"
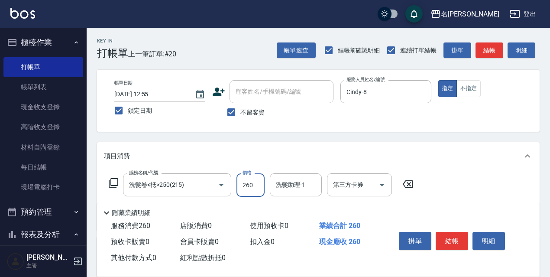
type input "260"
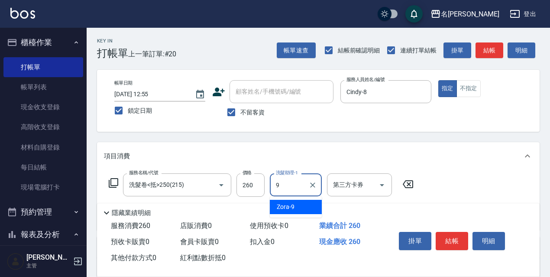
type input "Zora-9"
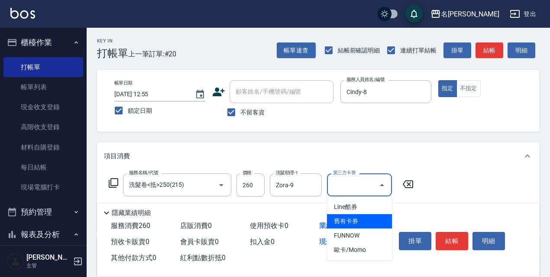
type input "舊有卡券"
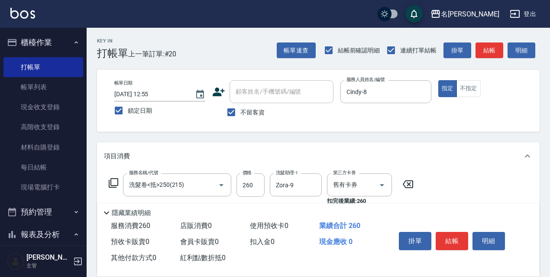
type input "保濕護髮(809)"
type input "Zora-9"
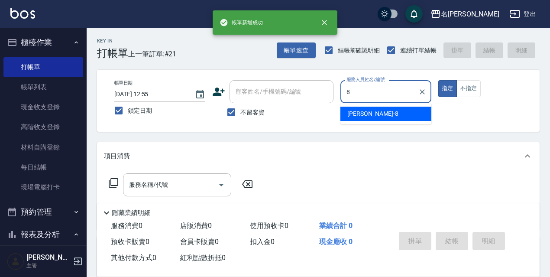
type input "Cindy-8"
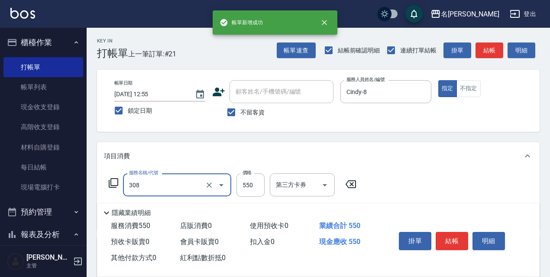
type input "剪髮550(308)"
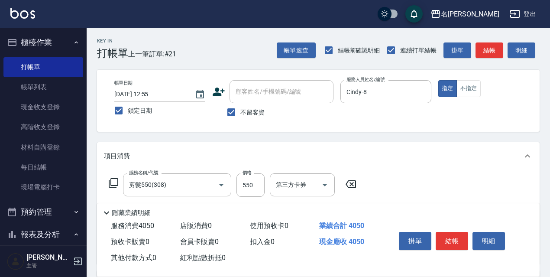
type input "阿速卡醫學染髮(519)"
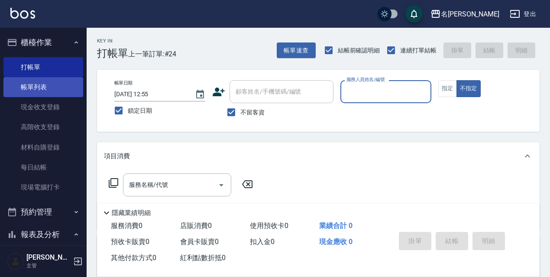
click at [40, 91] on link "帳單列表" at bounding box center [43, 87] width 80 height 20
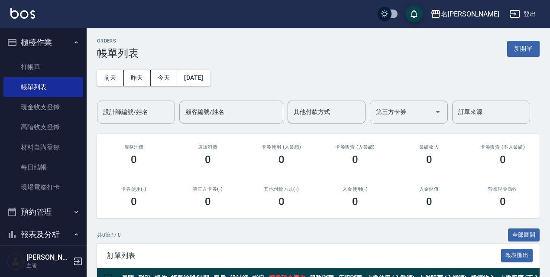
scroll to position [52, 0]
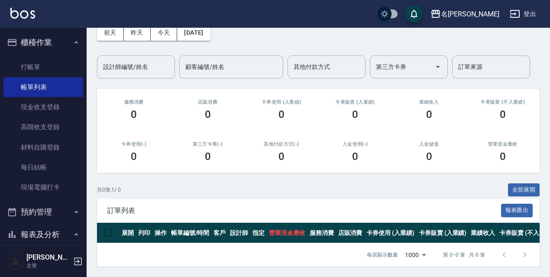
click at [543, 180] on div "ORDERS 帳單列表 新開單 前天 昨天 今天 2025/08/18 設計師編號/姓名 設計師編號/姓名 顧客編號/姓名 顧客編號/姓名 其他付款方式 其他…" at bounding box center [318, 130] width 463 height 294
click at [540, 181] on div "ORDERS 帳單列表 新開單 前天 昨天 今天 2025/08/18 設計師編號/姓名 設計師編號/姓名 顧客編號/姓名 顧客編號/姓名 其他付款方式 其他…" at bounding box center [318, 130] width 463 height 294
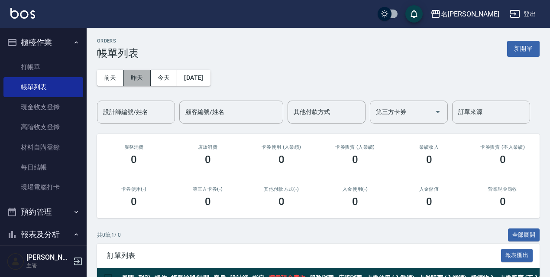
click at [147, 83] on button "昨天" at bounding box center [137, 78] width 27 height 16
click at [112, 84] on button "前天" at bounding box center [110, 78] width 27 height 16
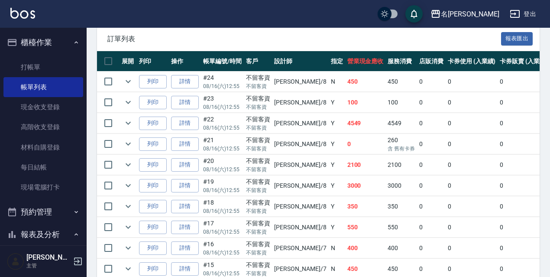
scroll to position [130, 0]
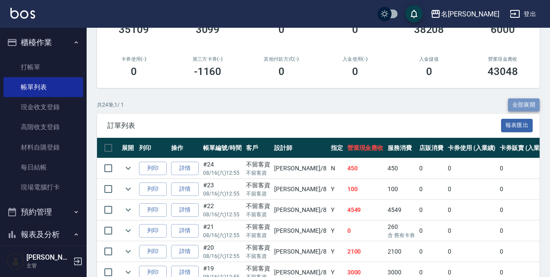
click at [534, 104] on button "全部展開" at bounding box center [524, 104] width 32 height 13
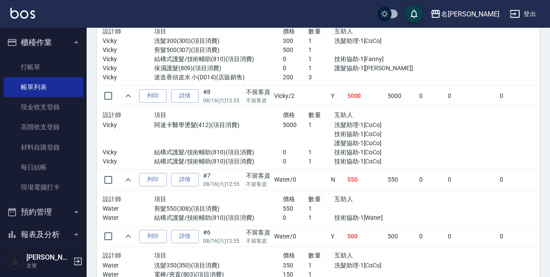
scroll to position [1462, 0]
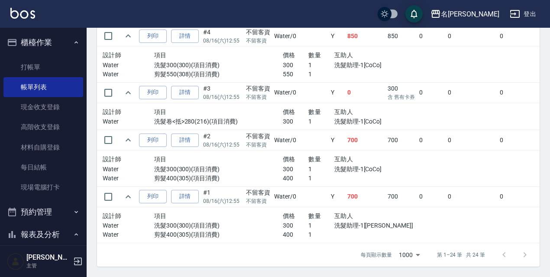
drag, startPoint x: 377, startPoint y: 165, endPoint x: 370, endPoint y: 168, distance: 7.4
click at [375, 165] on p "洗髮助理-1[CoCo]" at bounding box center [372, 169] width 77 height 9
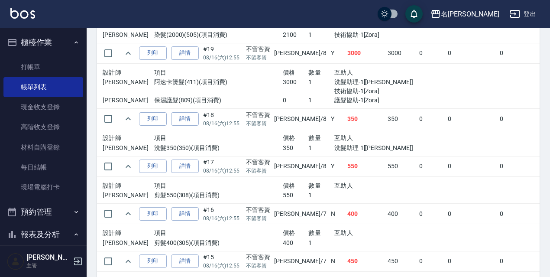
scroll to position [475, 0]
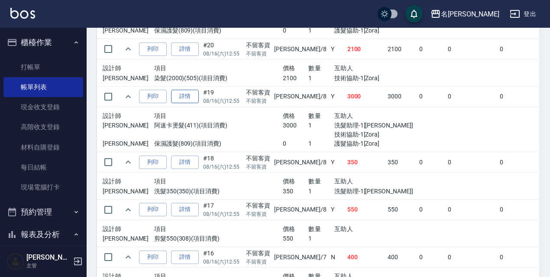
click at [182, 98] on link "詳情" at bounding box center [185, 96] width 28 height 13
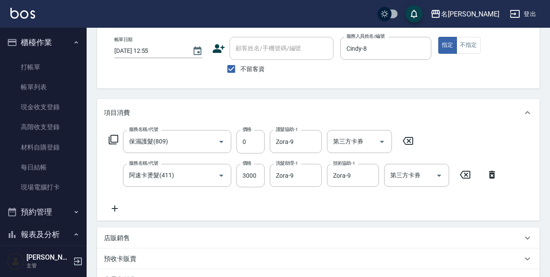
scroll to position [87, 0]
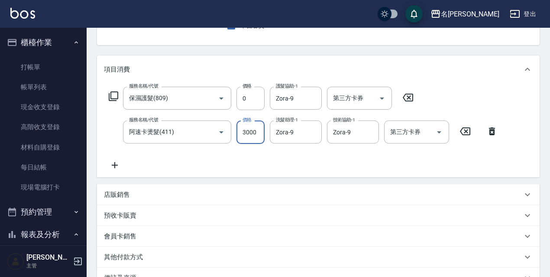
click at [256, 139] on input "3000" at bounding box center [250, 131] width 28 height 23
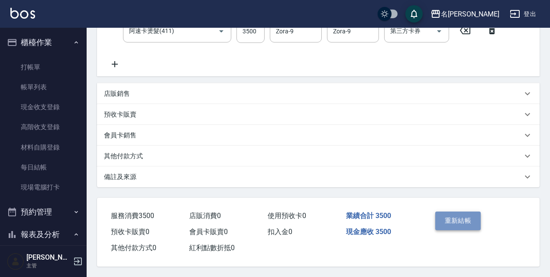
click at [466, 217] on button "重新結帳" at bounding box center [458, 220] width 46 height 18
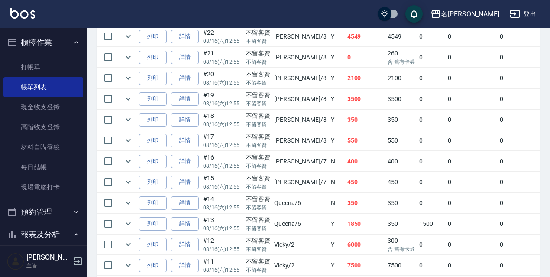
scroll to position [130, 0]
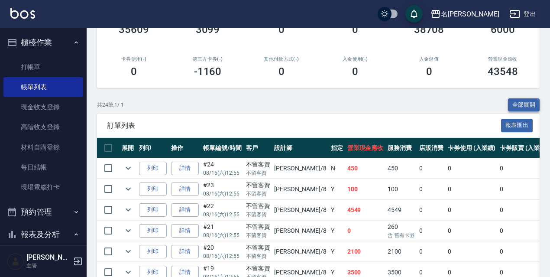
click at [523, 106] on button "全部展開" at bounding box center [524, 104] width 32 height 13
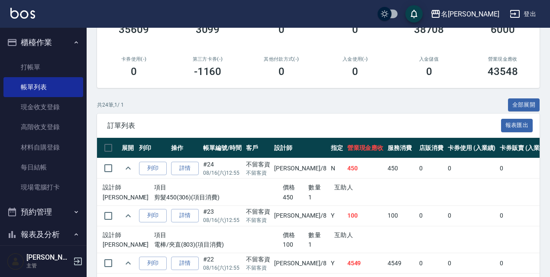
scroll to position [87, 0]
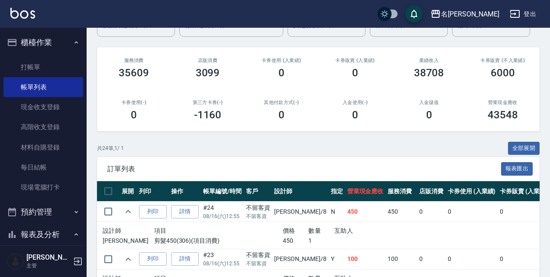
click at [535, 147] on button "全部展開" at bounding box center [524, 148] width 32 height 13
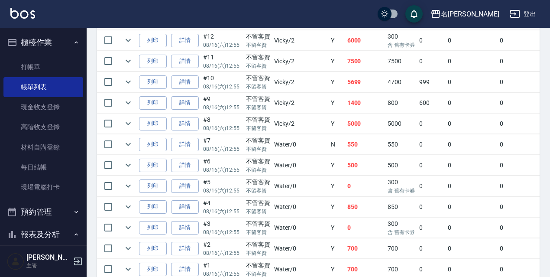
scroll to position [550, 0]
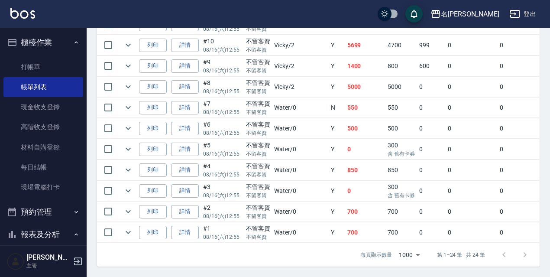
click at [345, 191] on td "0" at bounding box center [365, 191] width 41 height 20
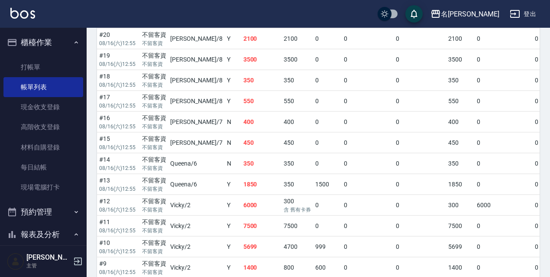
scroll to position [126, 0]
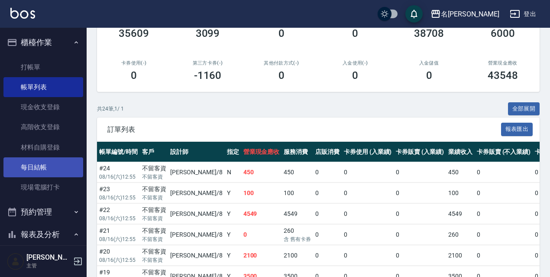
click at [47, 171] on link "每日結帳" at bounding box center [43, 167] width 80 height 20
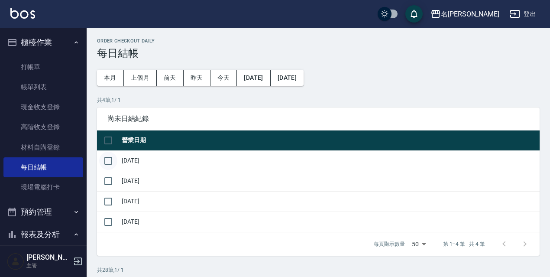
click at [103, 160] on input "checkbox" at bounding box center [108, 161] width 18 height 18
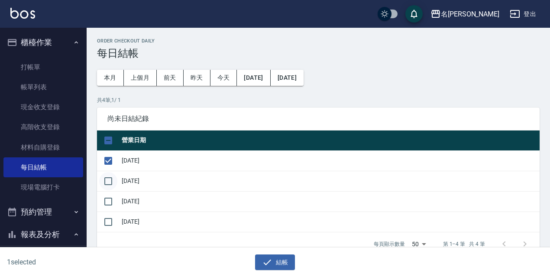
click at [106, 178] on input "checkbox" at bounding box center [108, 181] width 18 height 18
click at [115, 200] on input "checkbox" at bounding box center [108, 201] width 18 height 18
drag, startPoint x: 269, startPoint y: 259, endPoint x: 288, endPoint y: 197, distance: 64.8
click at [270, 259] on icon "button" at bounding box center [267, 262] width 10 height 10
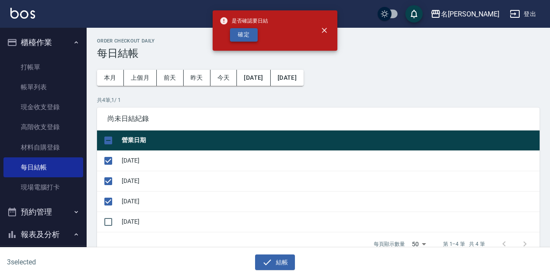
click at [244, 38] on button "確定" at bounding box center [244, 34] width 28 height 13
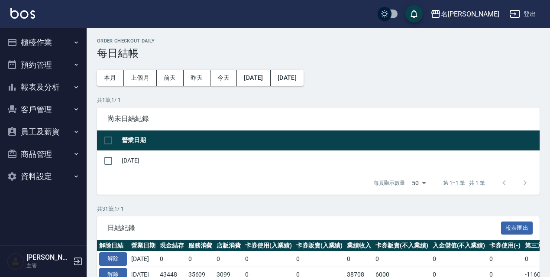
click at [50, 88] on button "報表及分析" at bounding box center [43, 87] width 80 height 23
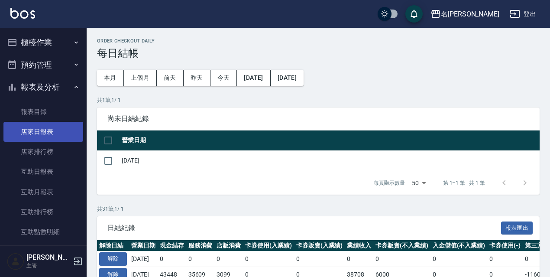
click at [42, 124] on link "店家日報表" at bounding box center [43, 132] width 80 height 20
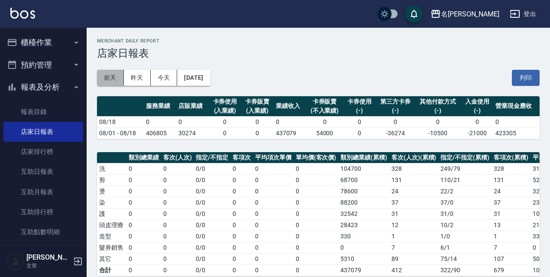
click at [120, 75] on button "前天" at bounding box center [110, 78] width 27 height 16
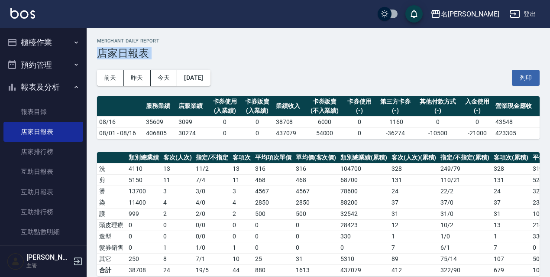
drag, startPoint x: 97, startPoint y: 61, endPoint x: 109, endPoint y: 71, distance: 15.2
click at [406, 65] on div "[DATE] [DATE] [DATE] [DATE] 列印" at bounding box center [318, 77] width 443 height 37
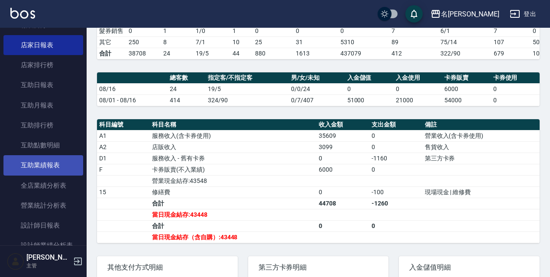
scroll to position [130, 0]
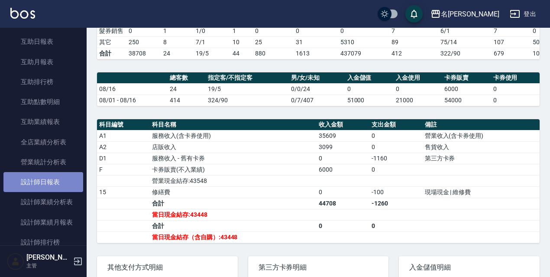
click at [65, 174] on link "設計師日報表" at bounding box center [43, 182] width 80 height 20
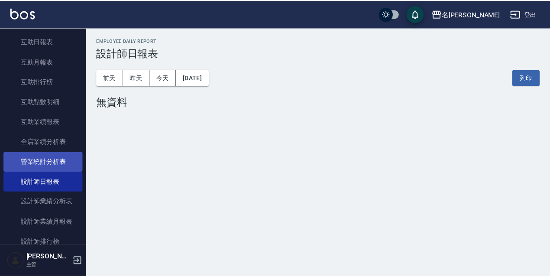
scroll to position [43, 0]
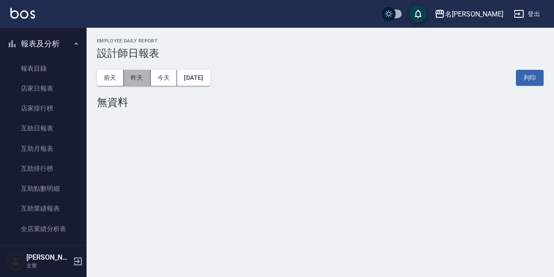
click at [135, 82] on button "昨天" at bounding box center [137, 78] width 27 height 16
click at [125, 82] on button "昨天" at bounding box center [137, 78] width 27 height 16
click at [119, 82] on button "前天" at bounding box center [110, 78] width 27 height 16
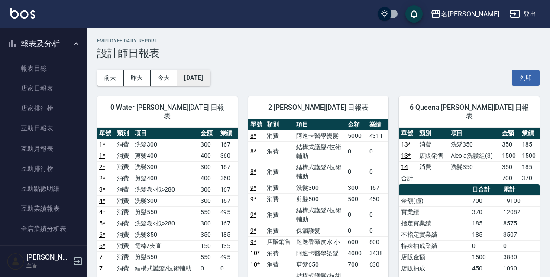
click at [192, 82] on button "[DATE]" at bounding box center [193, 78] width 33 height 16
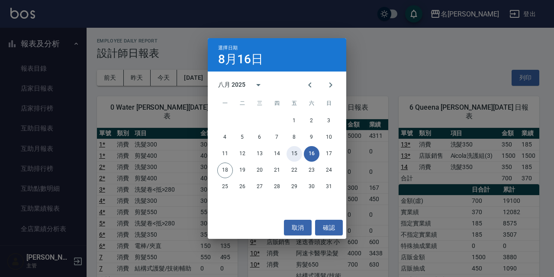
click at [298, 152] on button "15" at bounding box center [295, 154] width 16 height 16
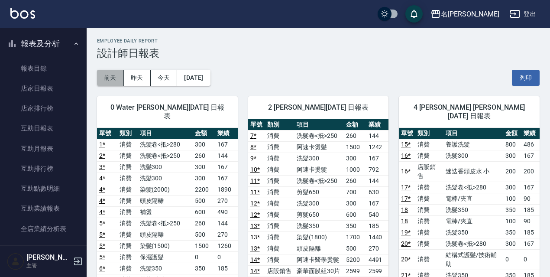
click at [118, 80] on button "前天" at bounding box center [110, 78] width 27 height 16
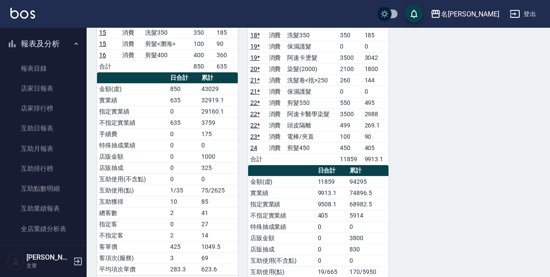
scroll to position [707, 0]
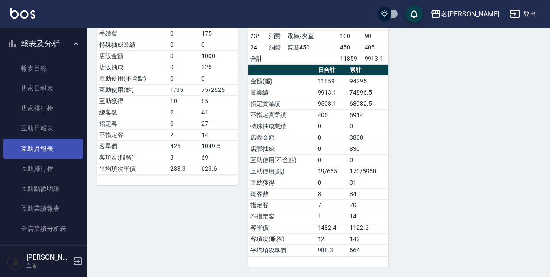
click at [39, 144] on link "互助月報表" at bounding box center [43, 149] width 80 height 20
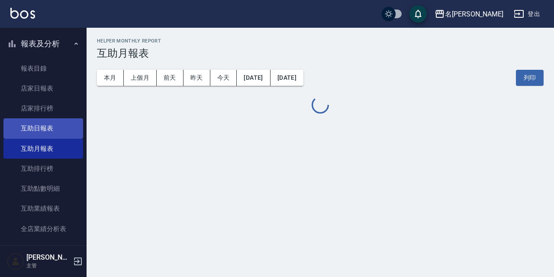
click at [59, 130] on link "互助日報表" at bounding box center [43, 128] width 80 height 20
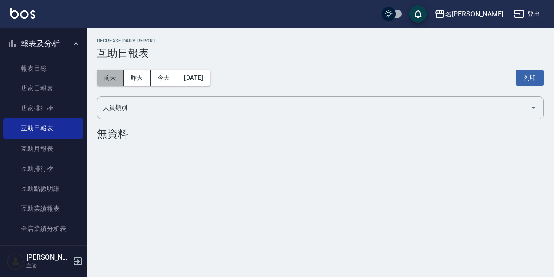
click at [122, 81] on button "前天" at bounding box center [110, 78] width 27 height 16
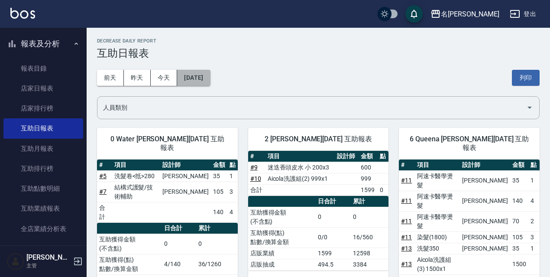
click at [210, 81] on button "[DATE]" at bounding box center [193, 78] width 33 height 16
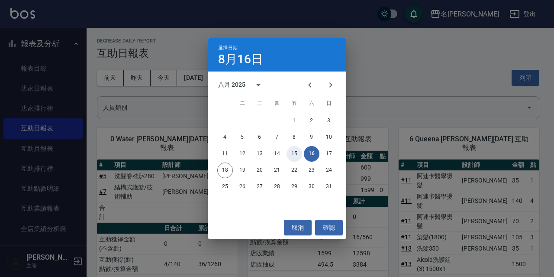
click at [288, 156] on button "15" at bounding box center [295, 154] width 16 height 16
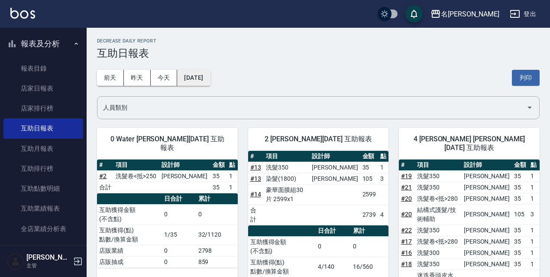
click at [210, 82] on button "[DATE]" at bounding box center [193, 78] width 33 height 16
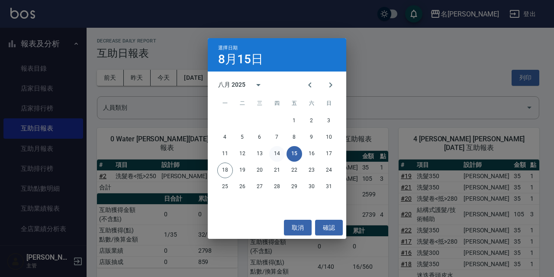
click at [275, 157] on button "14" at bounding box center [277, 154] width 16 height 16
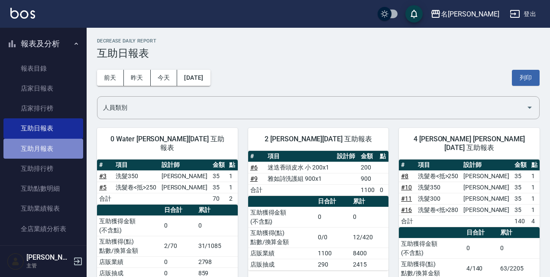
click at [58, 145] on link "互助月報表" at bounding box center [43, 149] width 80 height 20
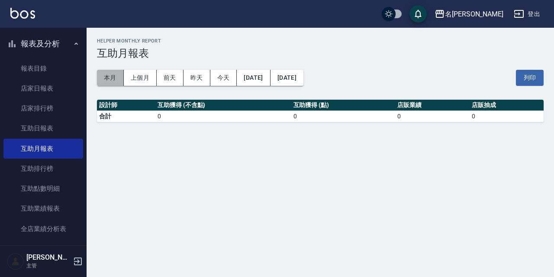
click at [111, 77] on button "本月" at bounding box center [110, 78] width 27 height 16
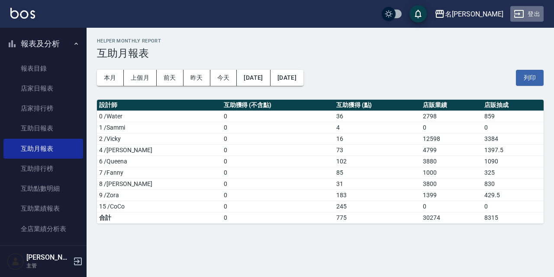
click at [531, 19] on button "登出" at bounding box center [527, 14] width 33 height 16
